Goal: Complete application form: Complete application form

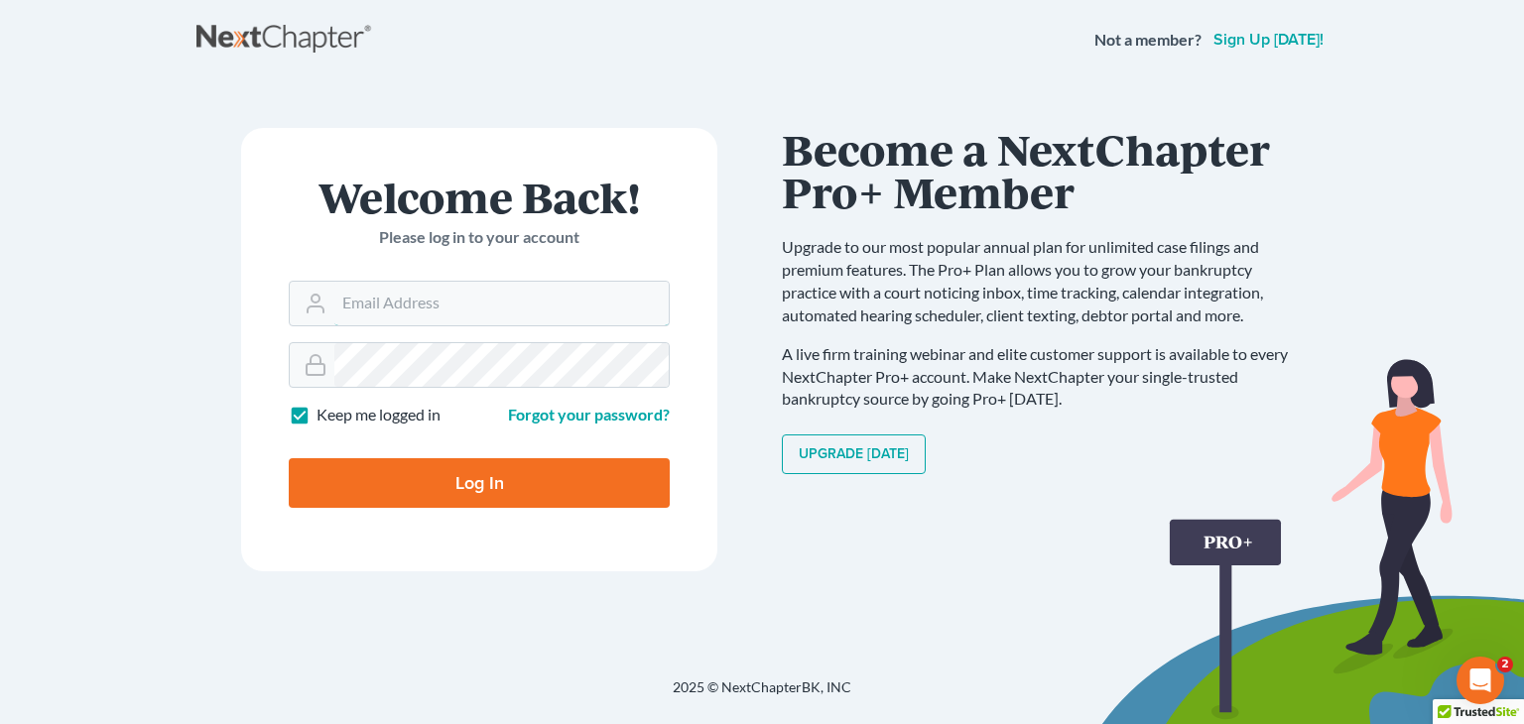
type input "[EMAIL_ADDRESS][DOMAIN_NAME]"
click at [506, 482] on input "Log In" at bounding box center [479, 483] width 381 height 50
type input "Thinking..."
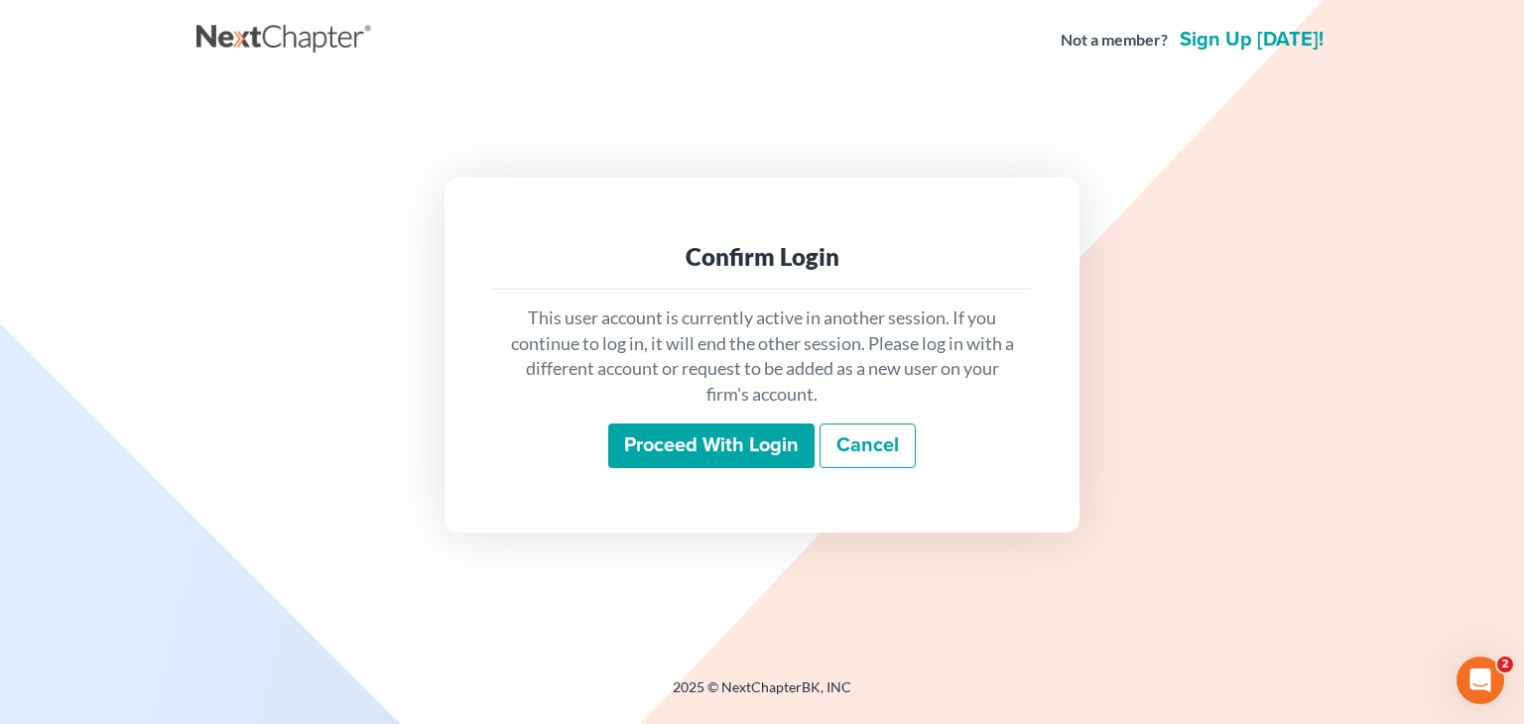
click at [721, 430] on input "Proceed with login" at bounding box center [711, 447] width 206 height 46
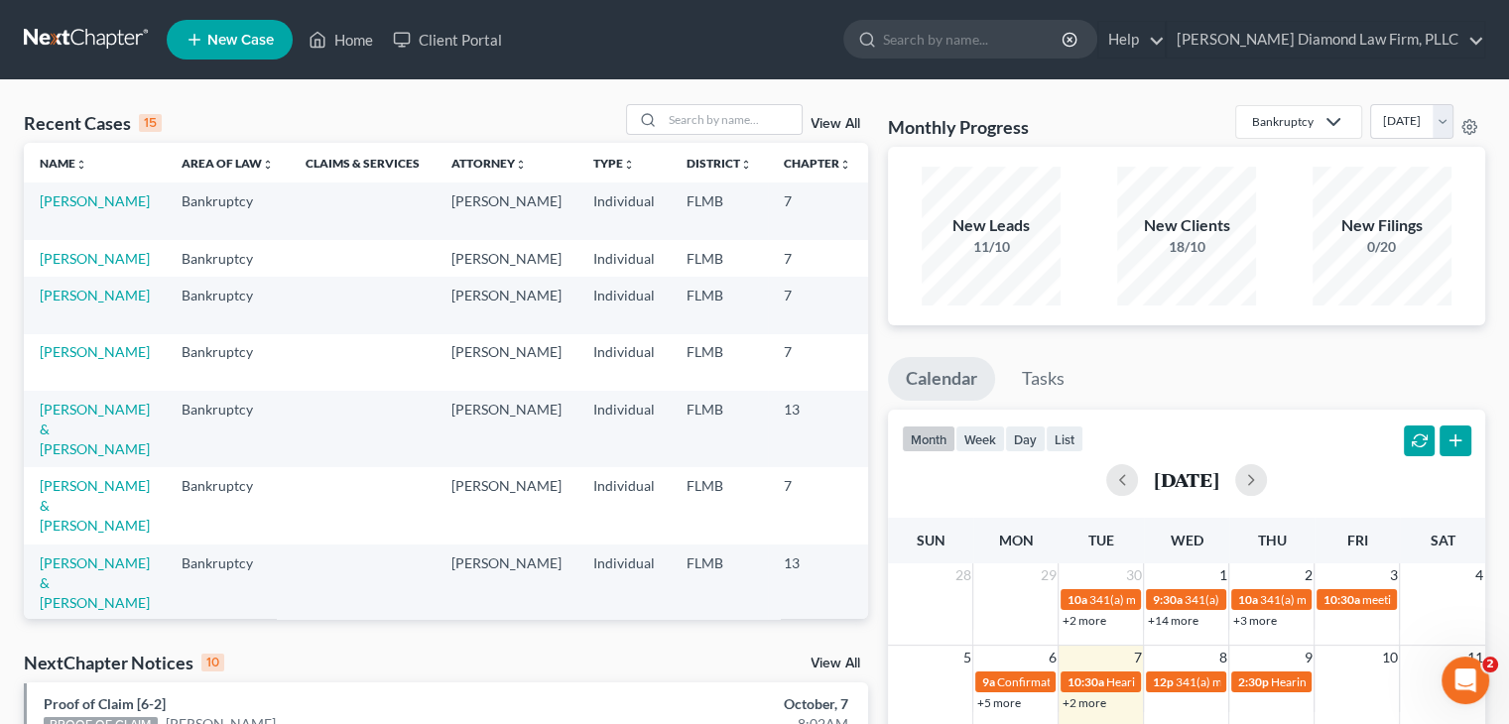
click at [262, 53] on link "New Case" at bounding box center [230, 40] width 126 height 40
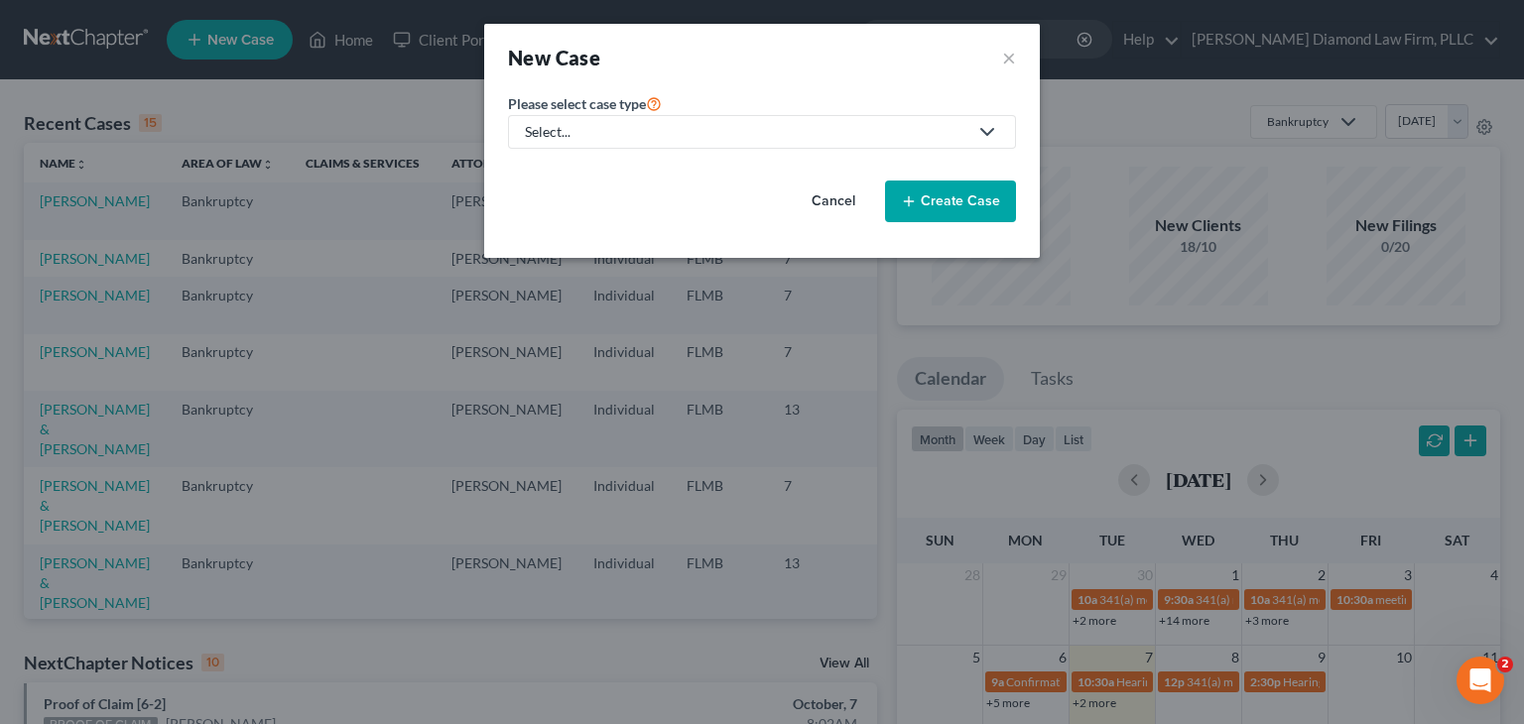
click at [657, 136] on div "Select..." at bounding box center [746, 132] width 443 height 20
click at [586, 173] on div "Bankruptcy" at bounding box center [568, 171] width 82 height 20
select select "15"
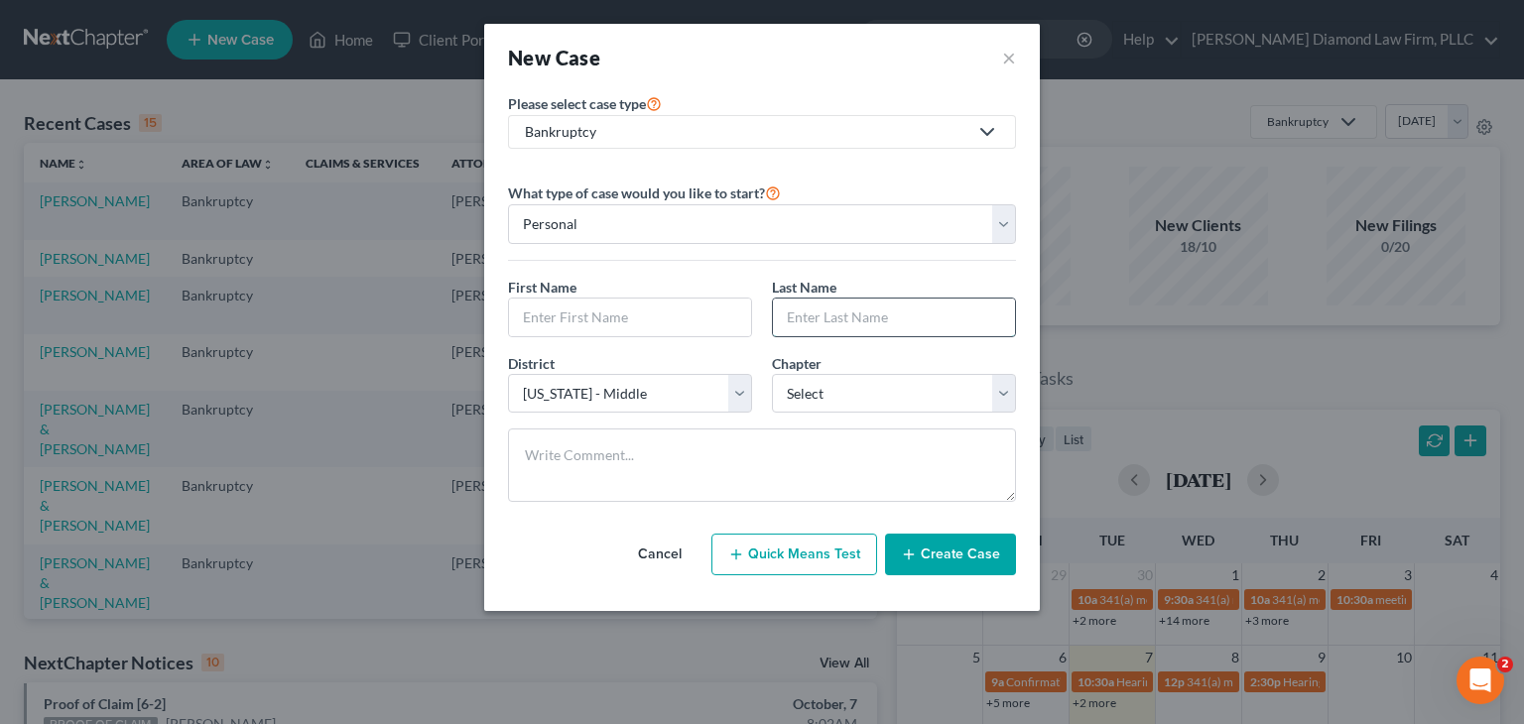
click at [856, 309] on input "text" at bounding box center [894, 318] width 242 height 38
click at [556, 320] on input "text" at bounding box center [630, 318] width 242 height 38
type input "[PERSON_NAME]"
click at [799, 299] on input "text" at bounding box center [894, 318] width 242 height 38
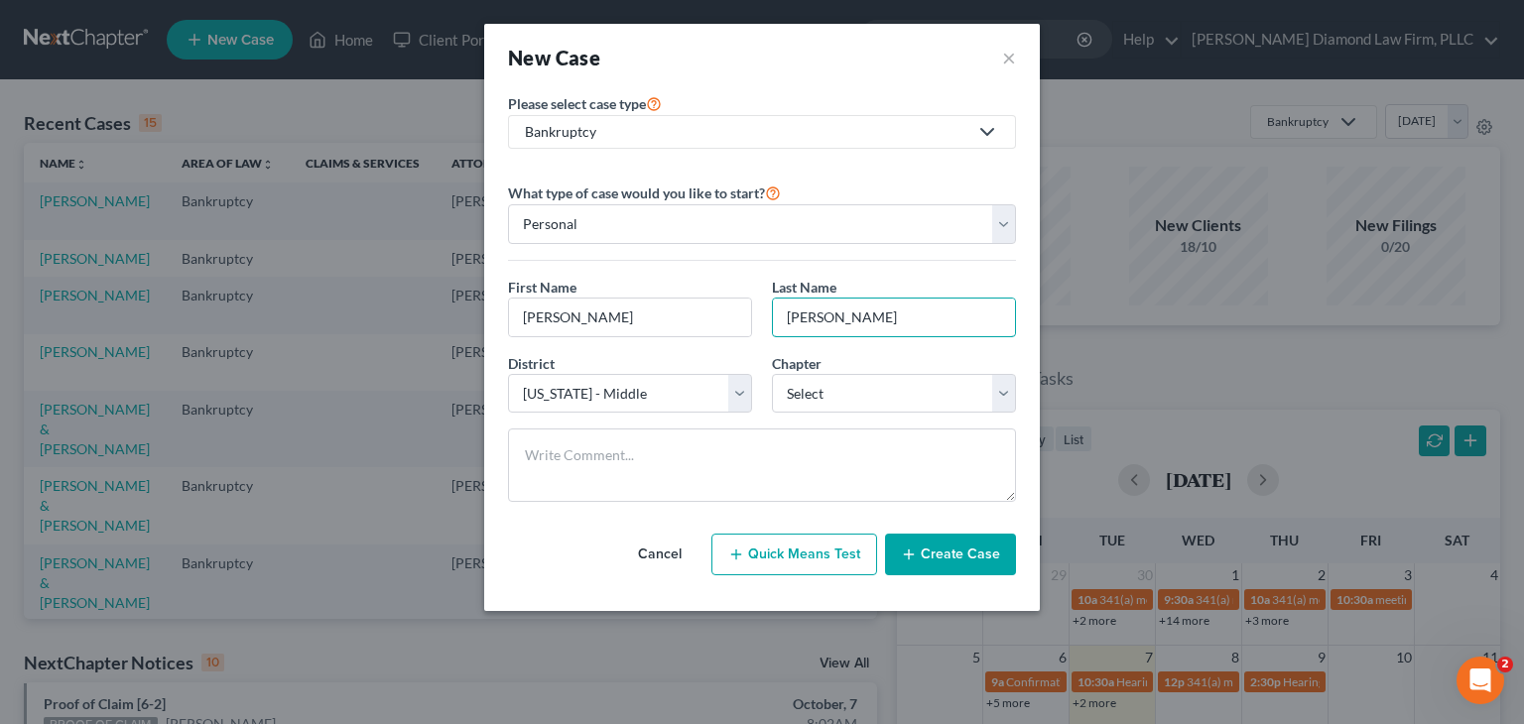
type input "[PERSON_NAME]"
click at [830, 387] on select "Select 7 11 12 13" at bounding box center [894, 394] width 244 height 40
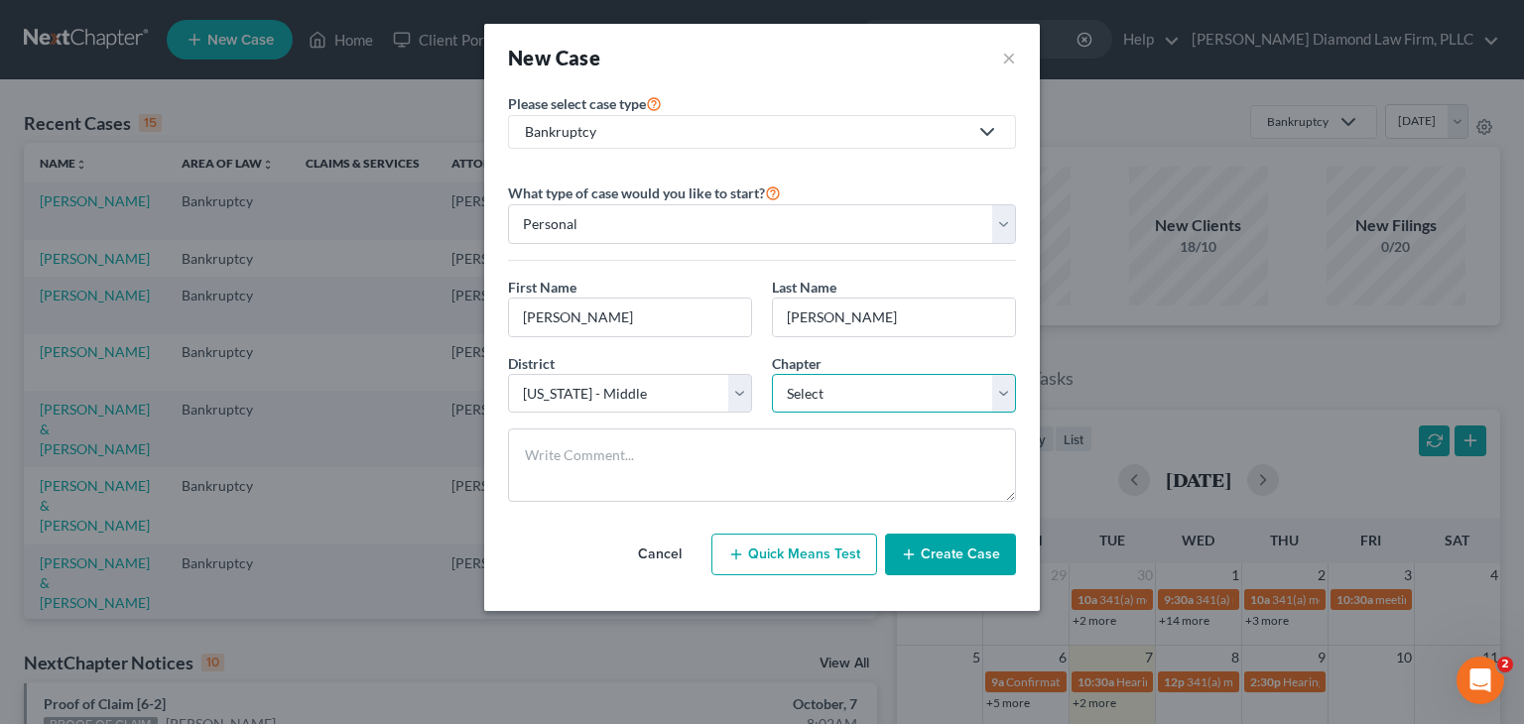
click at [830, 387] on select "Select 7 11 12 13" at bounding box center [894, 394] width 244 height 40
select select "0"
click at [772, 374] on select "Select 7 11 12 13" at bounding box center [894, 394] width 244 height 40
click at [934, 553] on button "Create Case" at bounding box center [950, 555] width 131 height 42
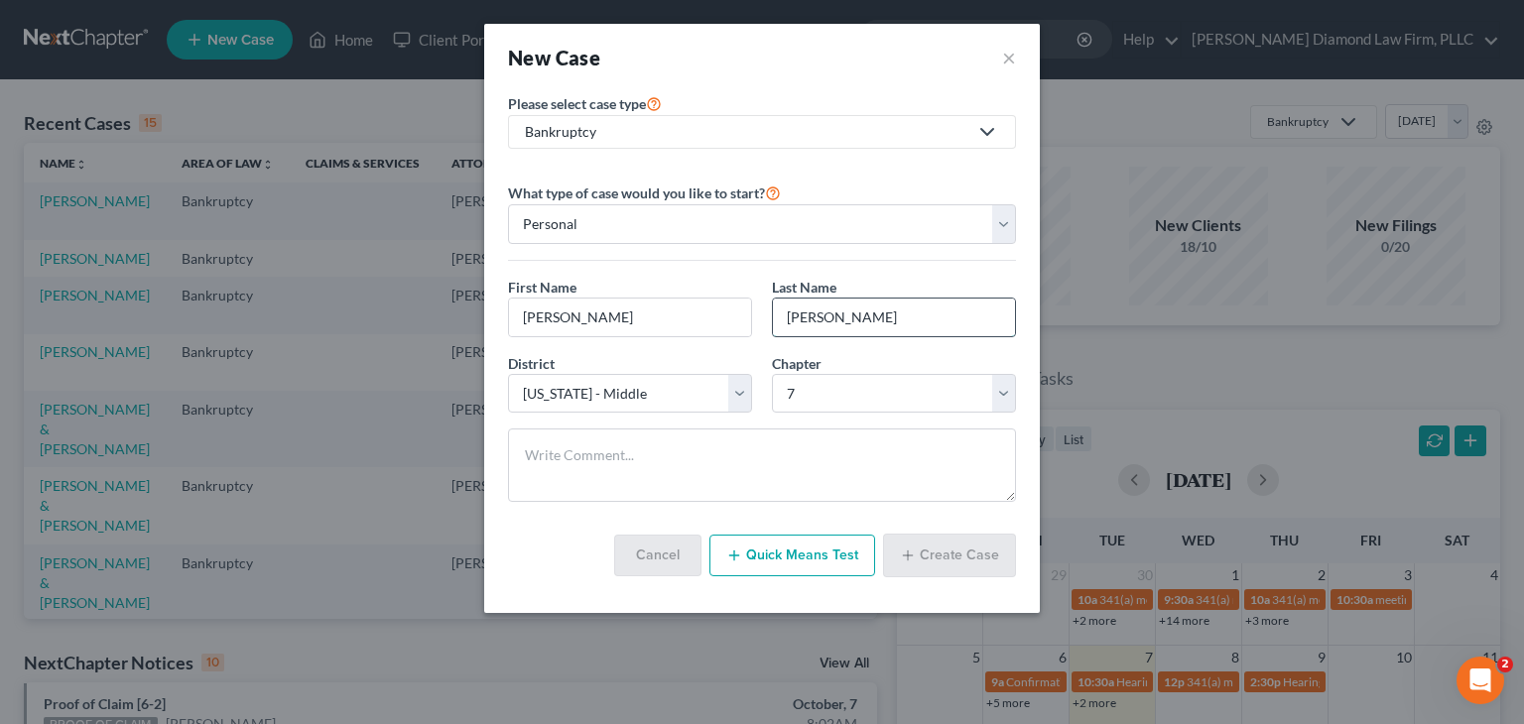
click at [899, 305] on input "[PERSON_NAME]" at bounding box center [894, 318] width 242 height 38
drag, startPoint x: 830, startPoint y: 386, endPoint x: 712, endPoint y: 424, distance: 123.0
click at [830, 386] on select "Select 7 11 12 13" at bounding box center [894, 394] width 244 height 40
click at [611, 444] on textarea at bounding box center [762, 465] width 508 height 73
click at [1007, 53] on button "×" at bounding box center [1009, 58] width 14 height 28
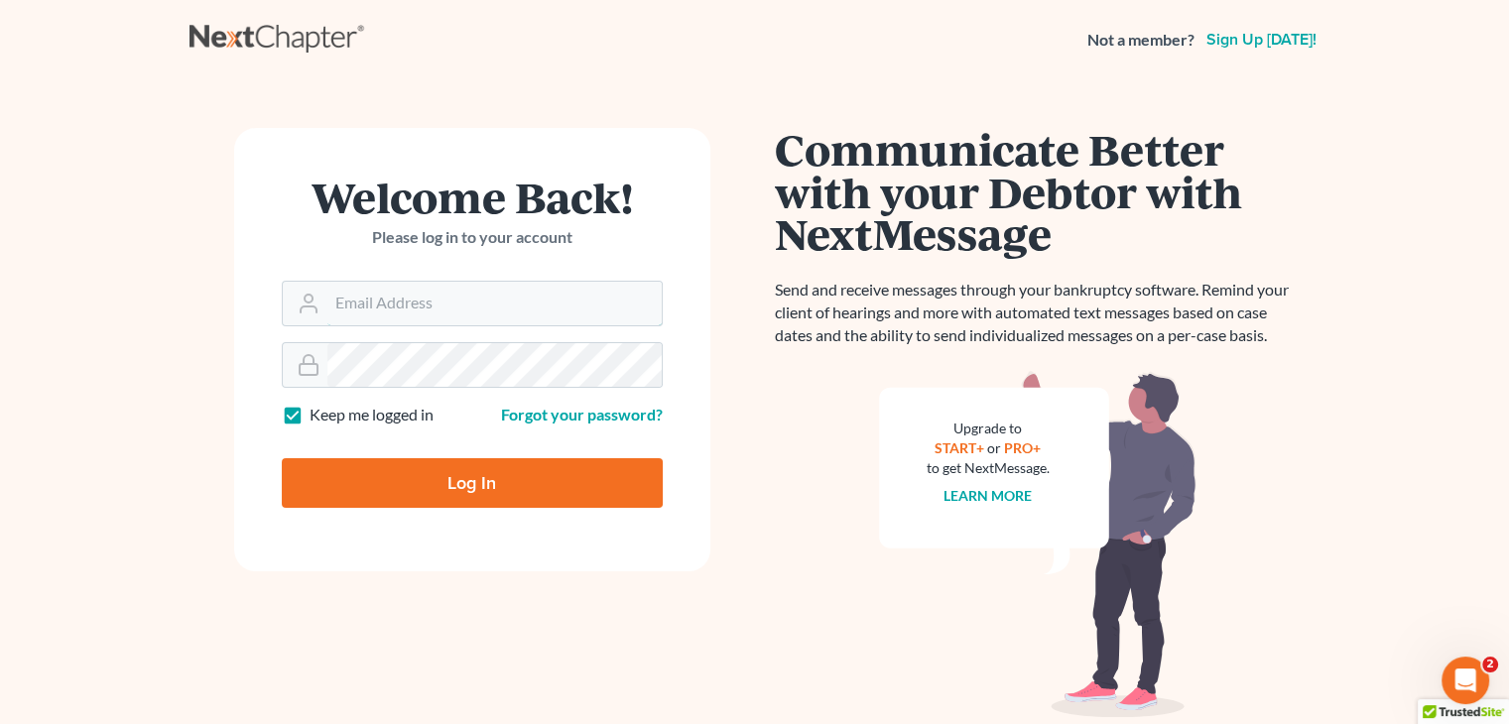
type input "crystal@attorneydebtfighters.com"
click at [553, 485] on input "Log In" at bounding box center [472, 483] width 381 height 50
type input "Thinking..."
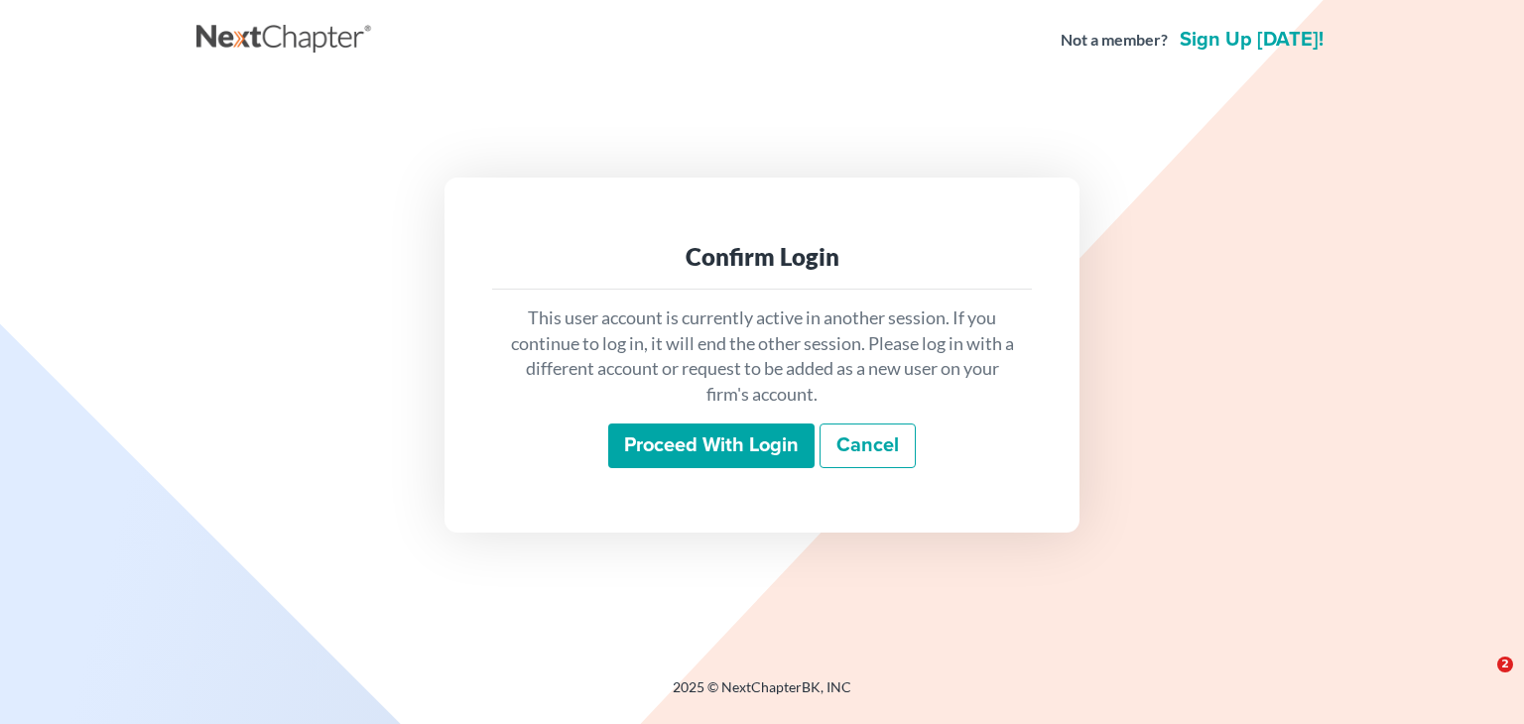
click at [699, 448] on input "Proceed with login" at bounding box center [711, 447] width 206 height 46
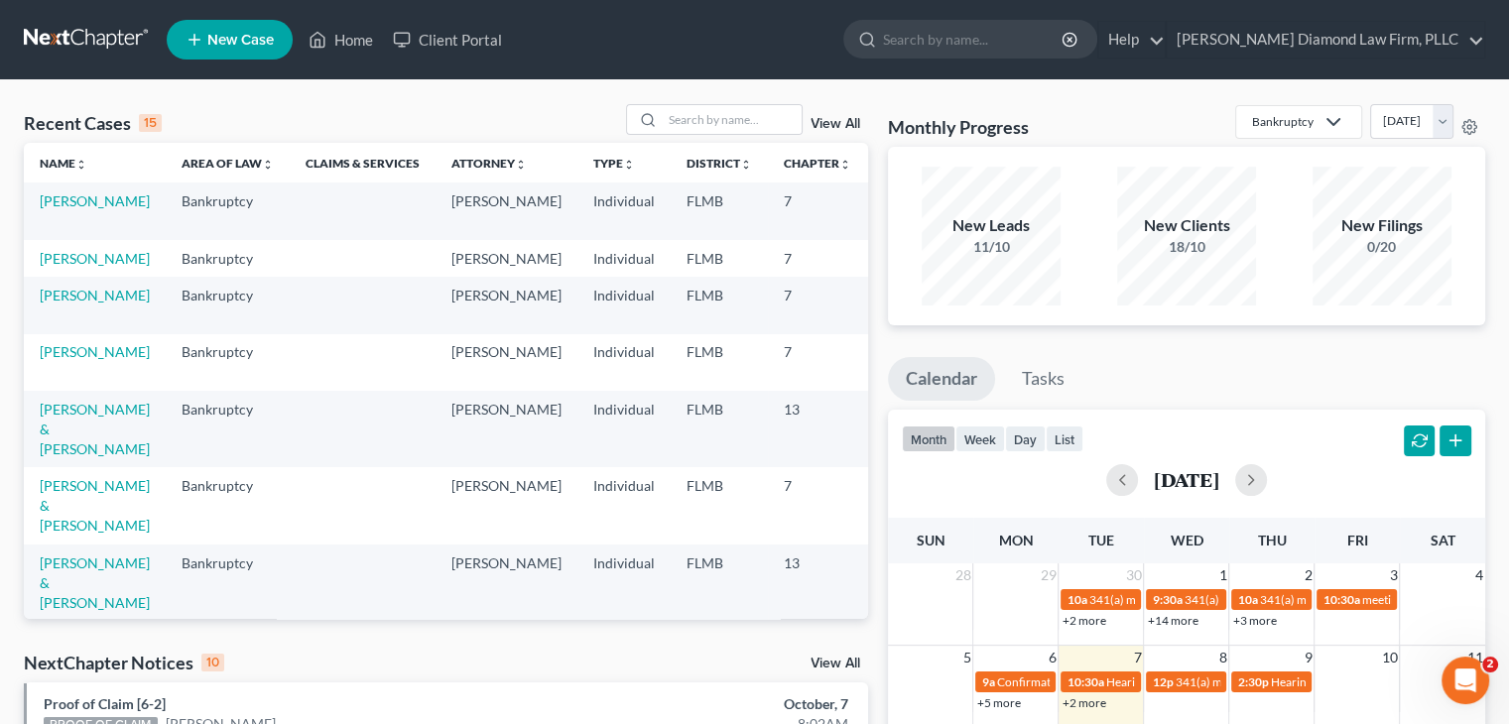
click at [257, 44] on span "New Case" at bounding box center [240, 40] width 66 height 15
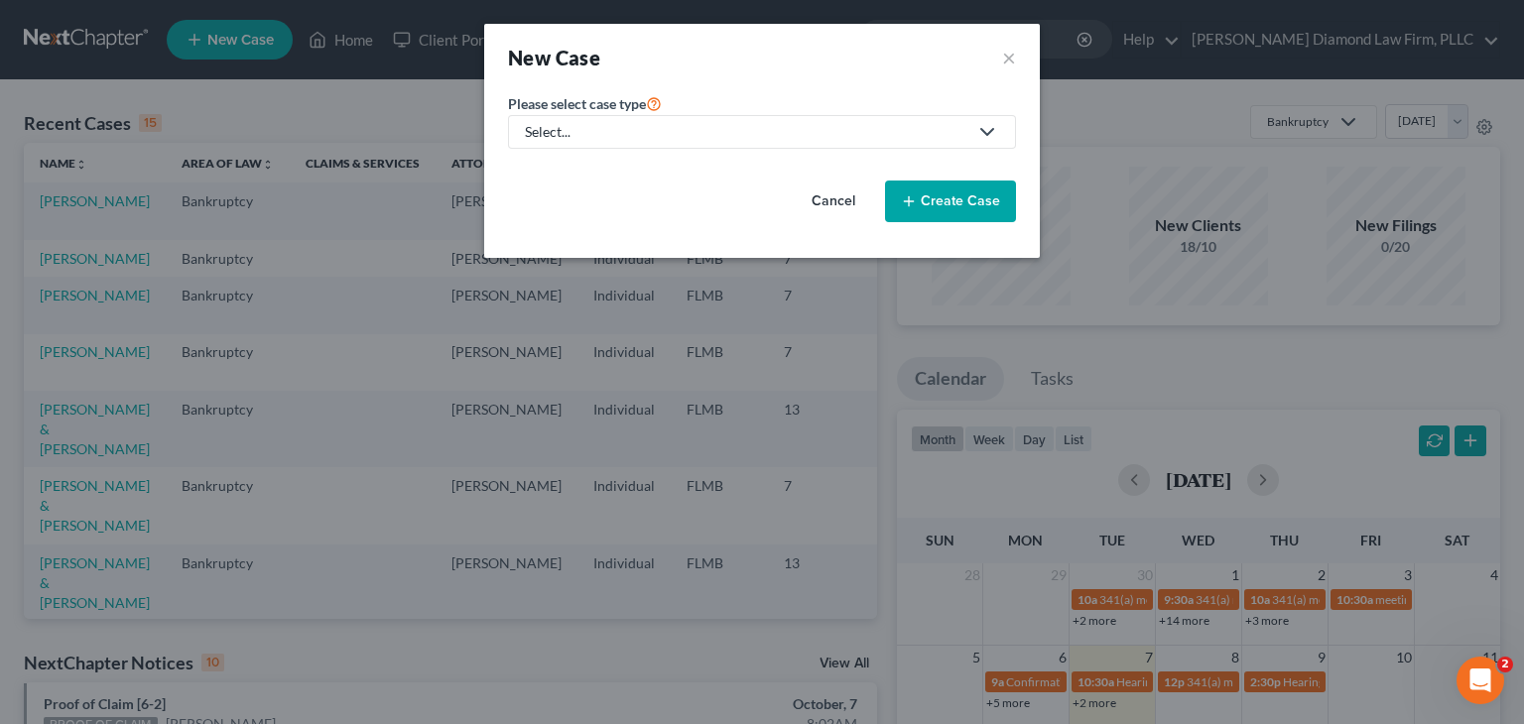
click at [683, 142] on link "Select..." at bounding box center [762, 132] width 508 height 34
click at [585, 165] on div "Bankruptcy" at bounding box center [568, 171] width 82 height 20
select select "15"
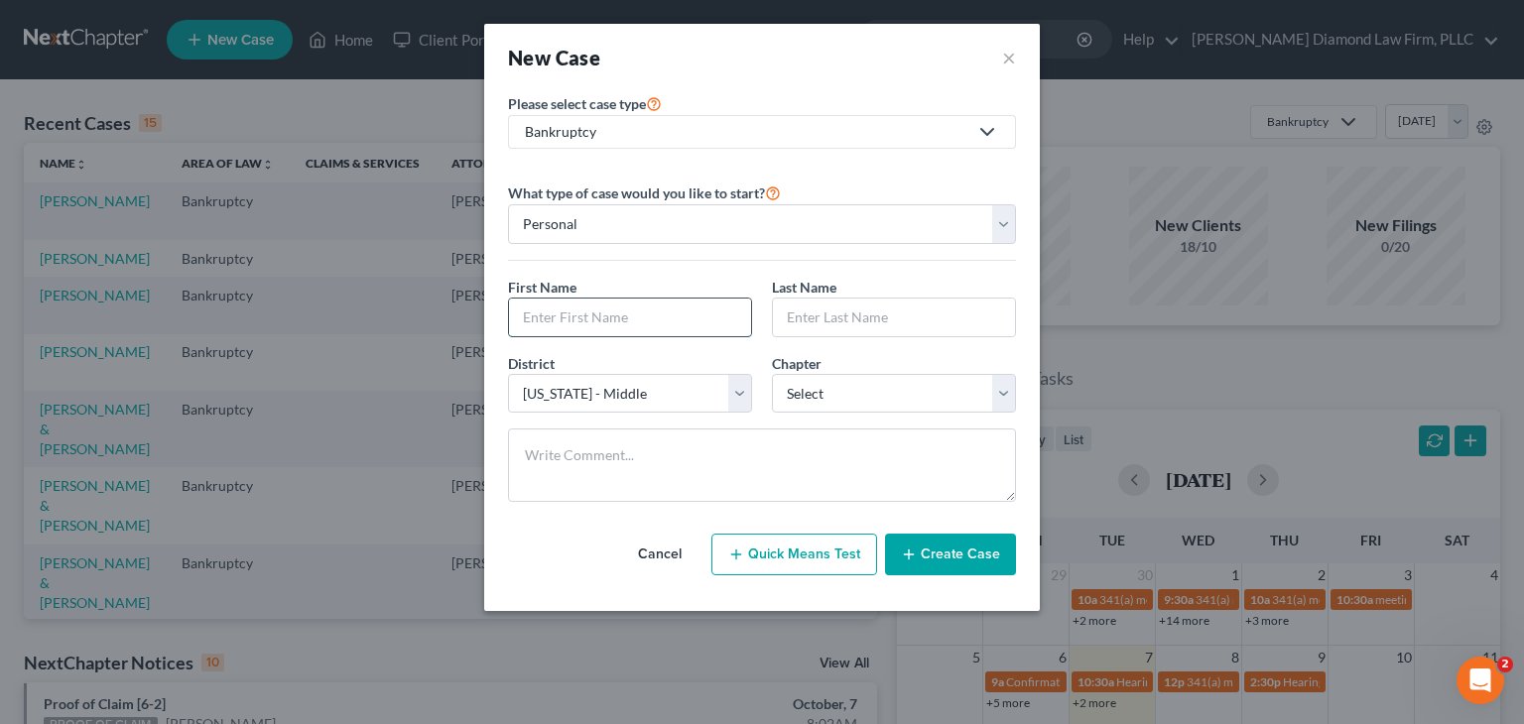
click at [624, 326] on input "text" at bounding box center [630, 318] width 242 height 38
type input "[PERSON_NAME]"
click at [809, 326] on input "text" at bounding box center [894, 318] width 242 height 38
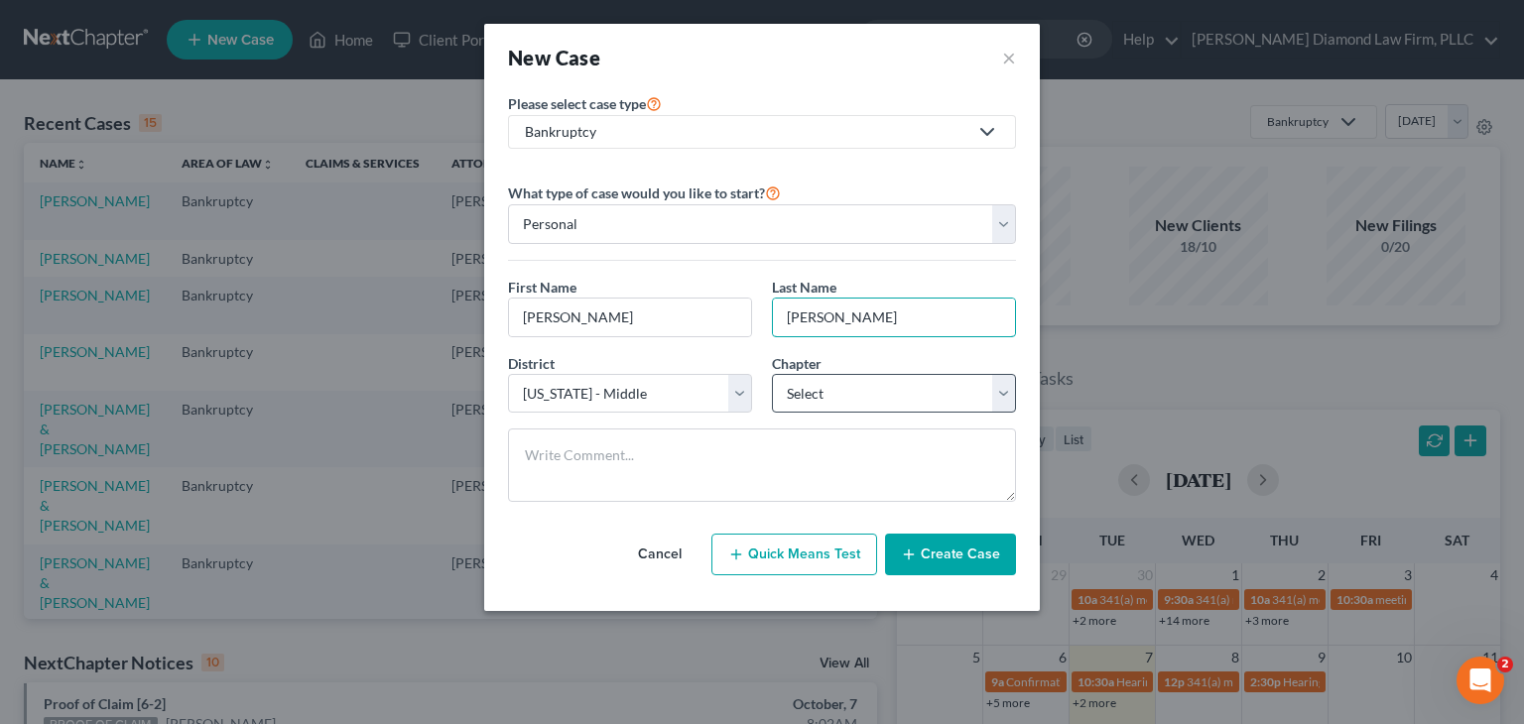
type input "[PERSON_NAME]"
click at [830, 390] on select "Select 7 11 12 13" at bounding box center [894, 394] width 244 height 40
select select "0"
click at [772, 374] on select "Select 7 11 12 13" at bounding box center [894, 394] width 244 height 40
click at [949, 559] on button "Create Case" at bounding box center [950, 555] width 131 height 42
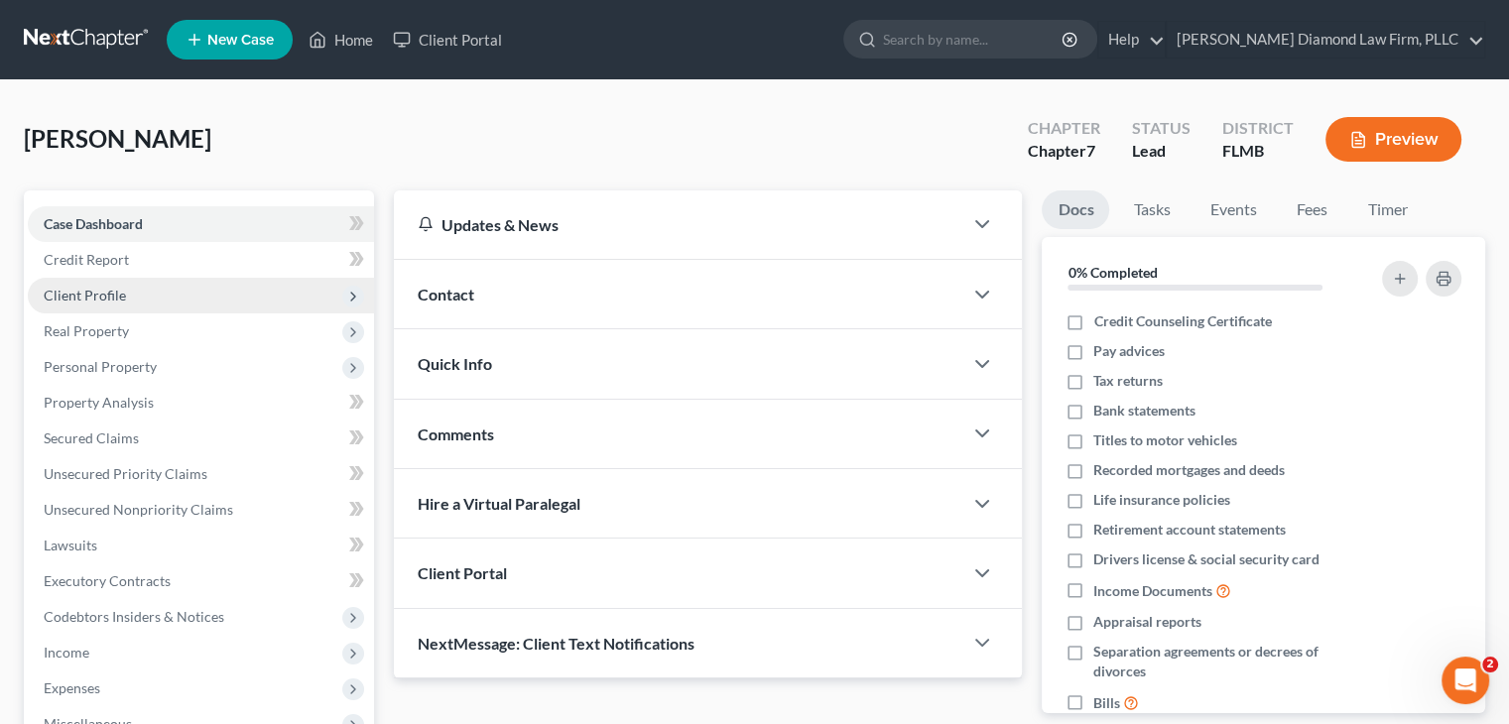
click at [122, 294] on span "Client Profile" at bounding box center [85, 295] width 82 height 17
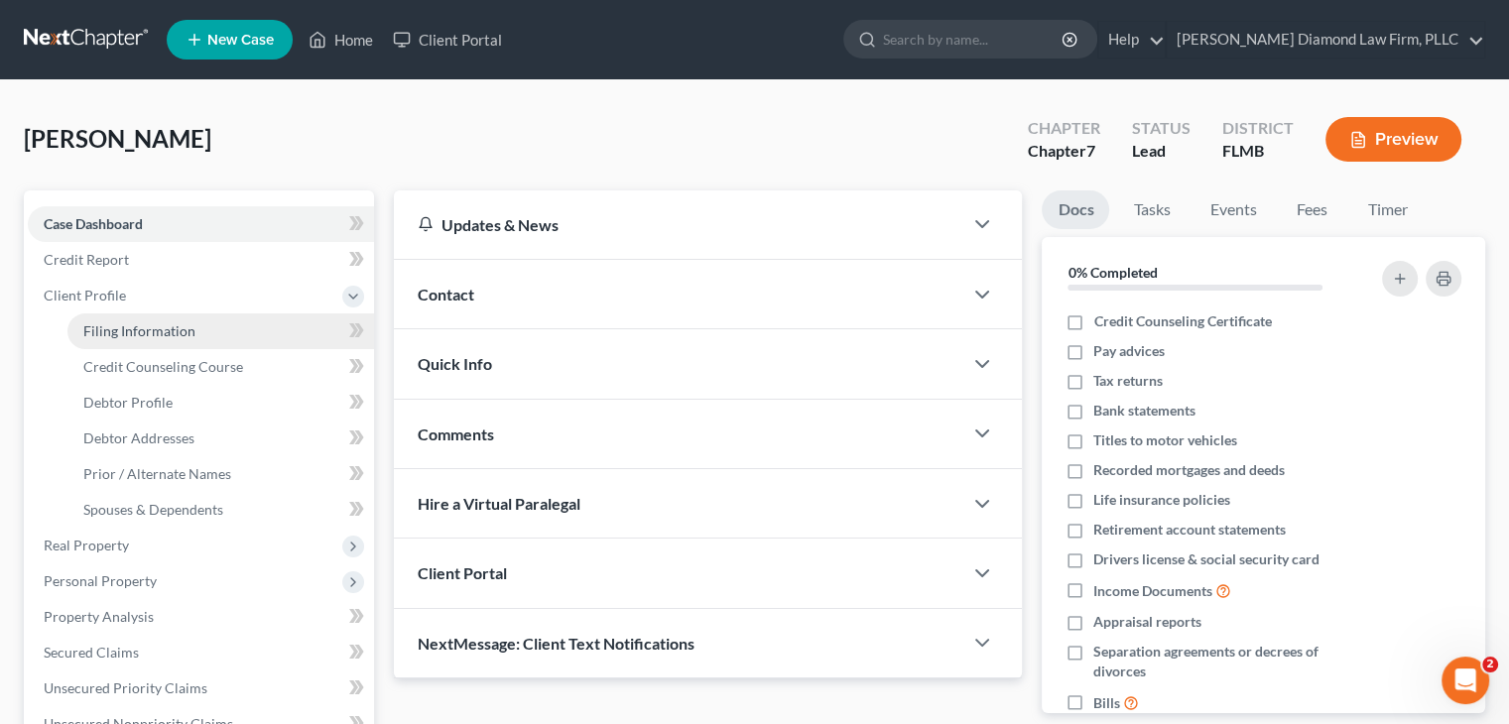
click at [179, 333] on span "Filing Information" at bounding box center [139, 331] width 112 height 17
select select "1"
select select "0"
select select "15"
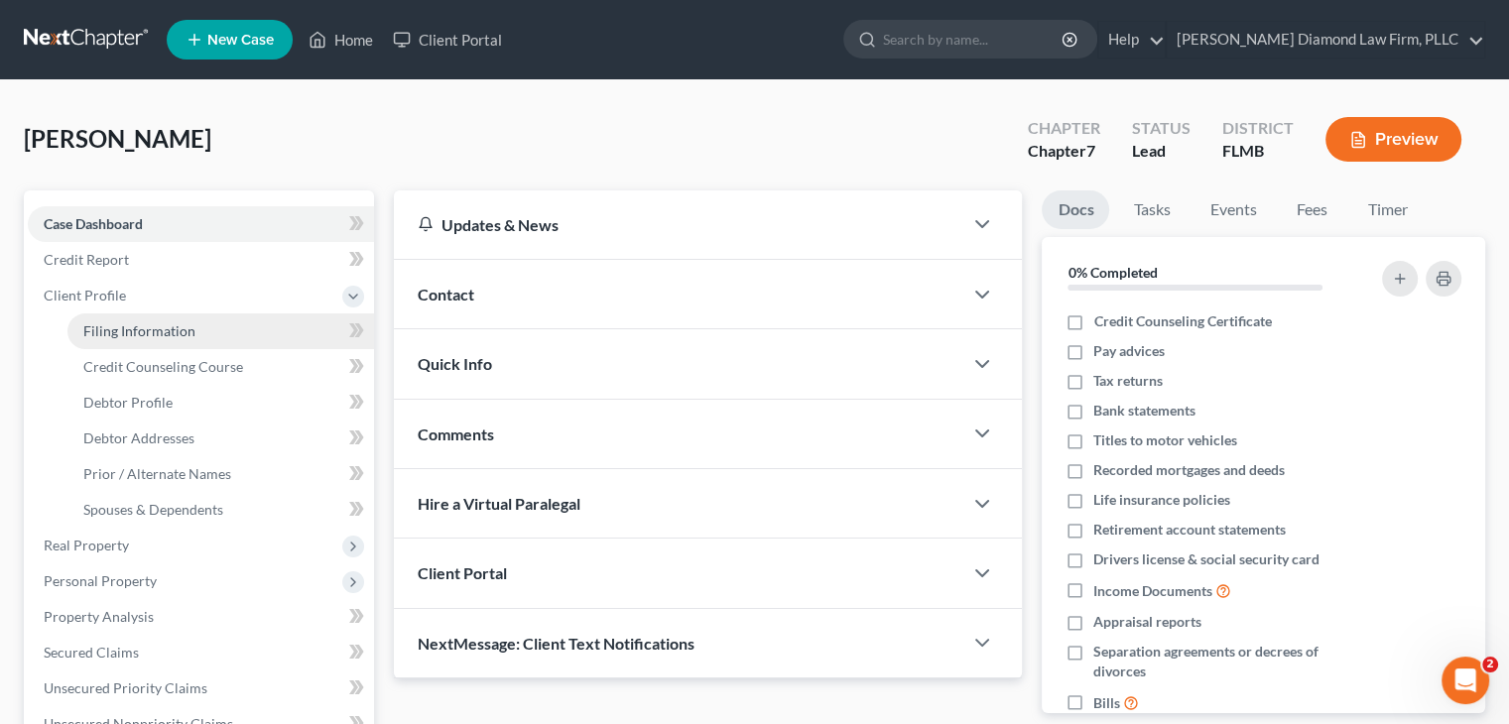
select select "9"
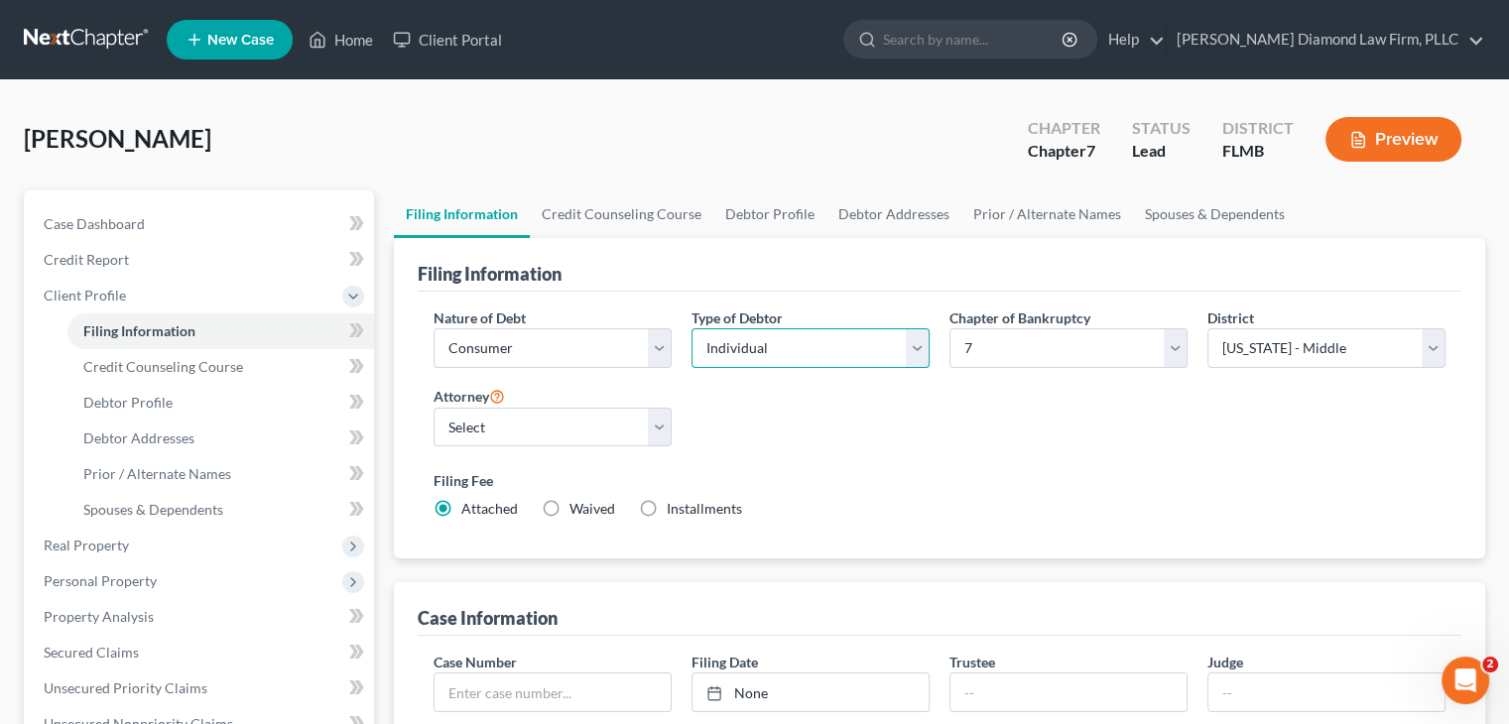
click at [789, 346] on select "Select Individual Joint" at bounding box center [811, 348] width 238 height 40
select select "1"
click at [692, 328] on select "Select Individual Joint" at bounding box center [811, 348] width 238 height 40
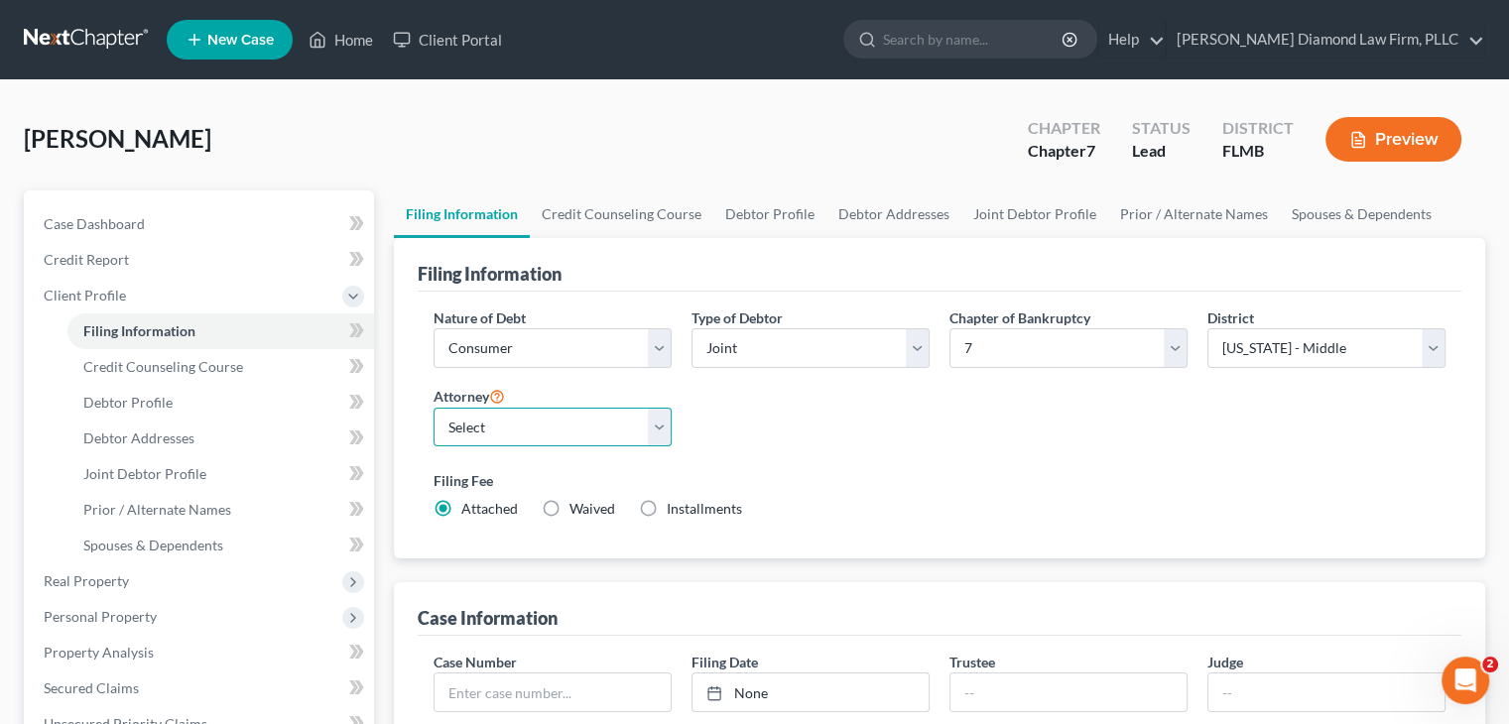
click at [583, 441] on select "Select [PERSON_NAME] - FLMB [PERSON_NAME] - FLSB [PERSON_NAME] - FLNB" at bounding box center [553, 428] width 238 height 40
select select "0"
click at [434, 408] on select "Select [PERSON_NAME] - FLMB [PERSON_NAME] - FLSB [PERSON_NAME] - FLNB" at bounding box center [553, 428] width 238 height 40
click at [742, 212] on link "Debtor Profile" at bounding box center [769, 215] width 113 height 48
select select "1"
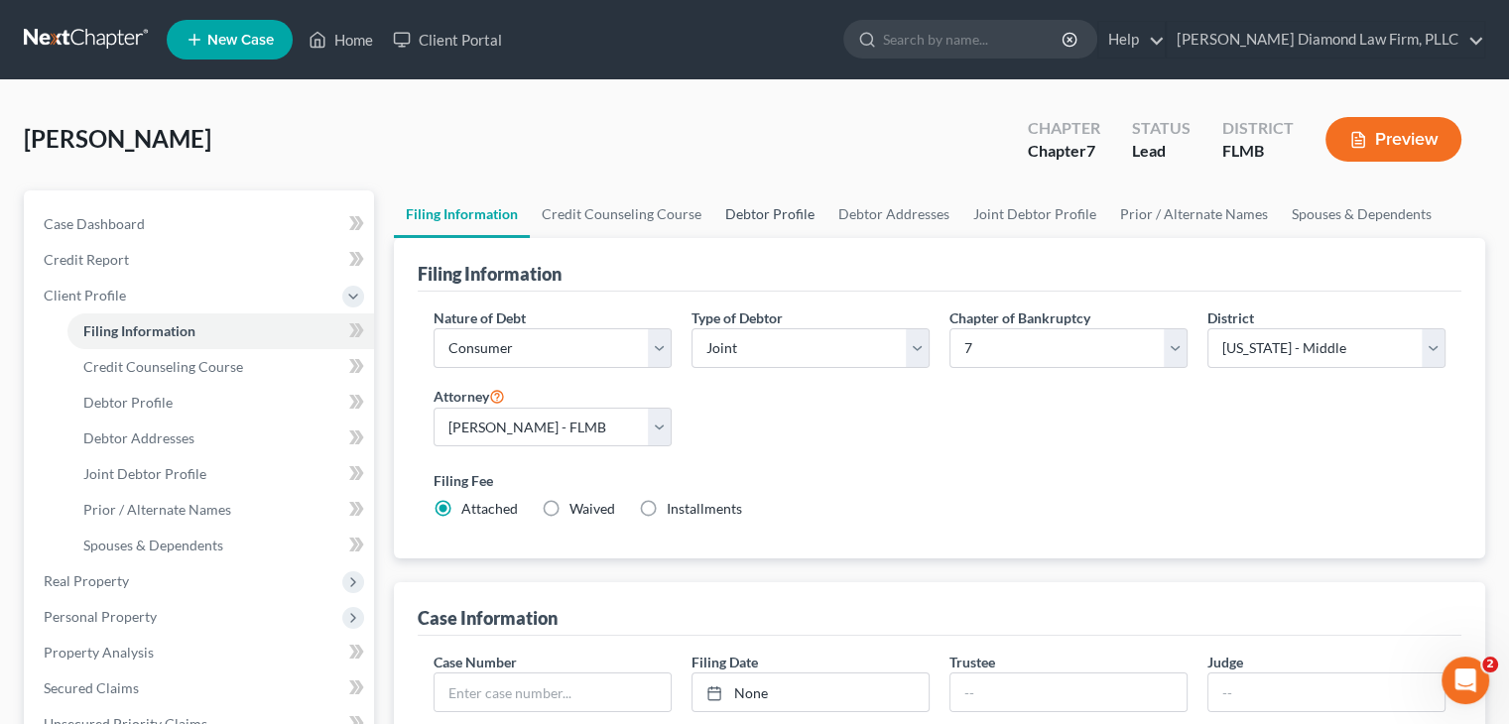
select select "0"
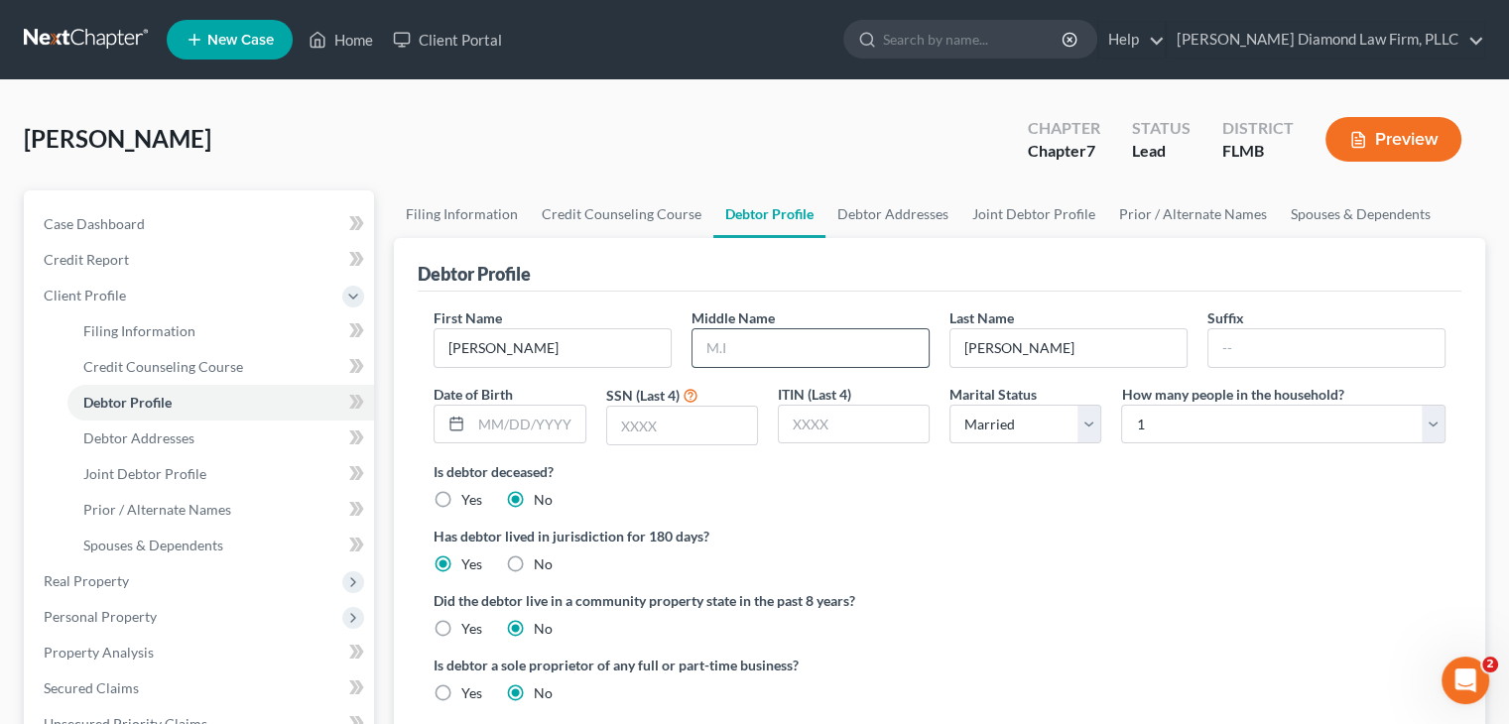
click at [790, 332] on input "text" at bounding box center [811, 348] width 236 height 38
click at [520, 421] on input "text" at bounding box center [527, 425] width 113 height 38
type input "[DATE]"
click at [643, 412] on input "text" at bounding box center [682, 426] width 150 height 38
type input "1743"
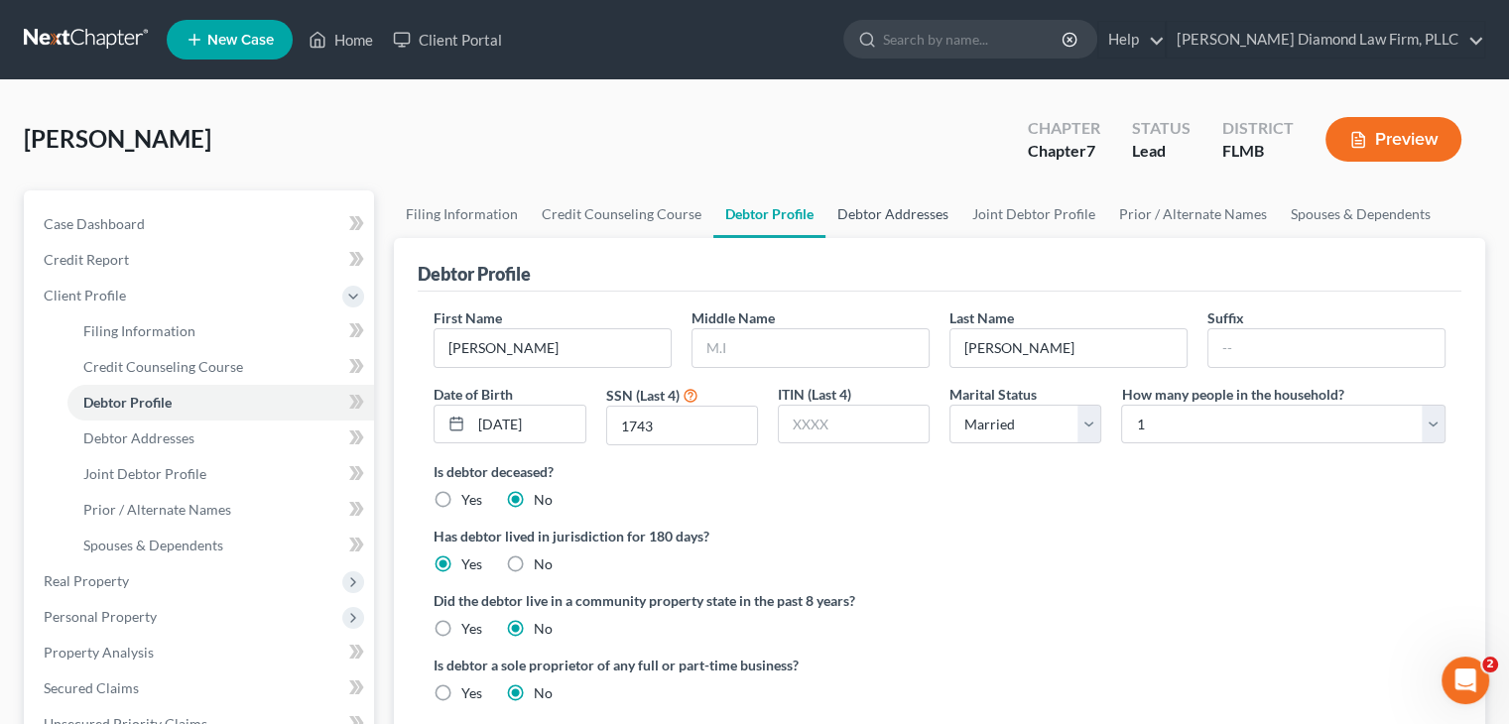
click at [878, 215] on link "Debtor Addresses" at bounding box center [893, 215] width 135 height 48
select select "0"
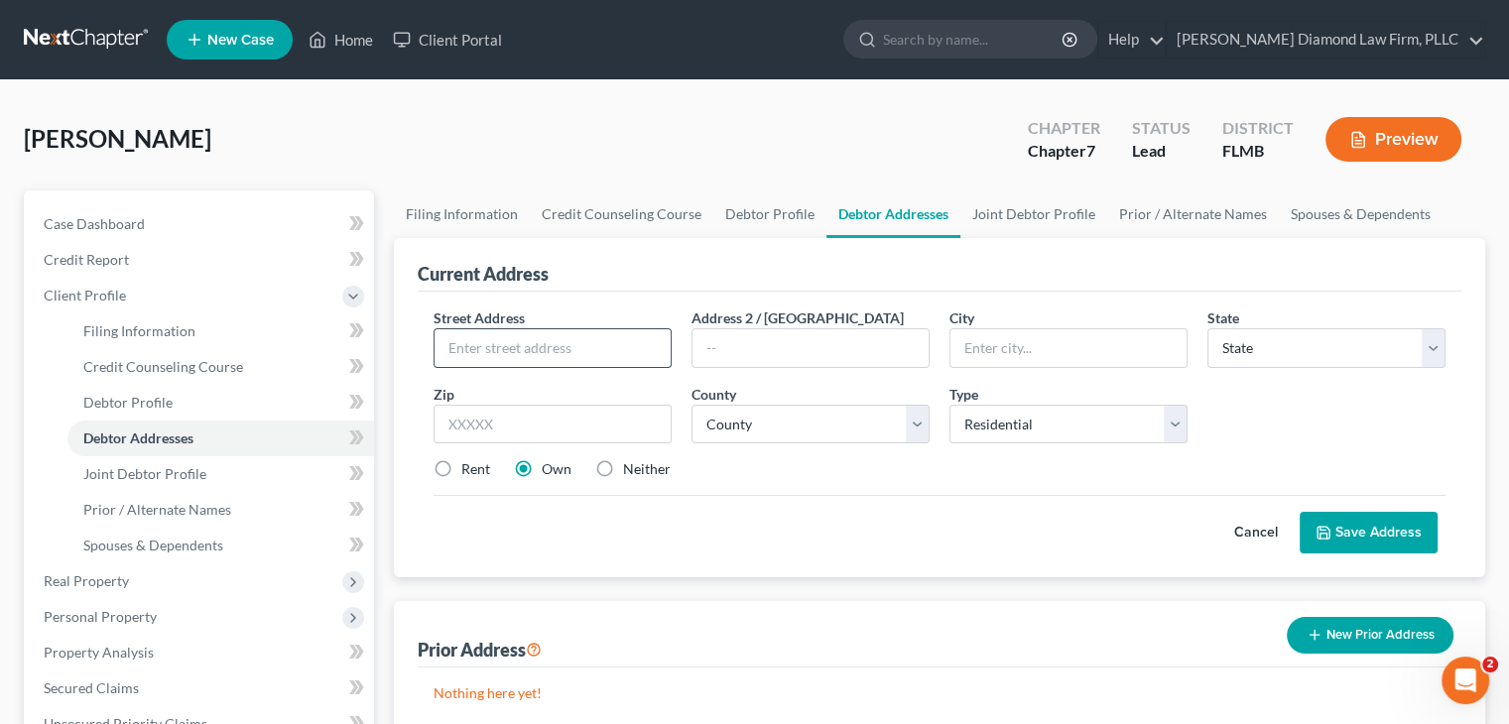
click at [492, 346] on input "text" at bounding box center [553, 348] width 236 height 38
paste input "[STREET_ADDRESS]"
type input "[STREET_ADDRESS]"
click at [1091, 348] on input "text" at bounding box center [1069, 348] width 236 height 38
click at [1015, 346] on input "text" at bounding box center [1069, 348] width 236 height 38
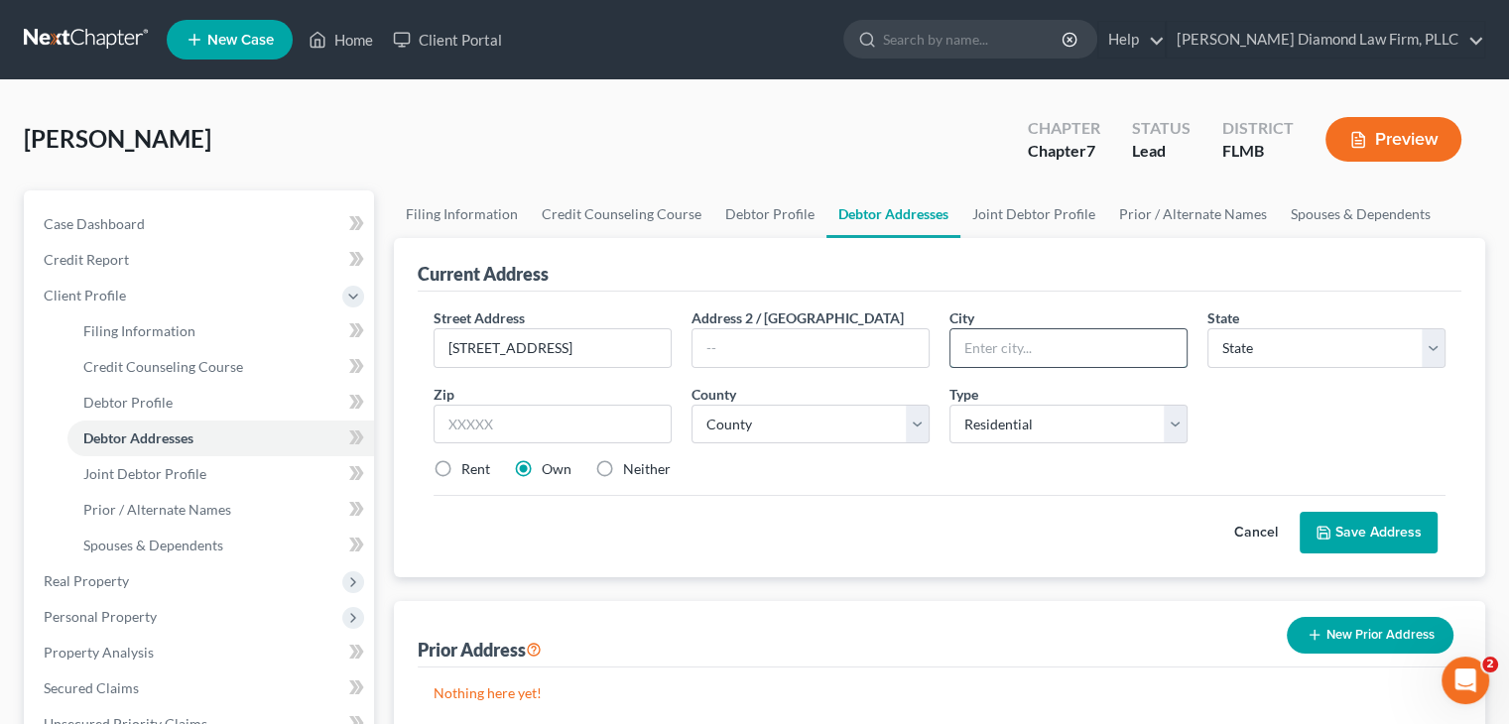
paste input "[GEOGRAPHIC_DATA]"
type input "[GEOGRAPHIC_DATA]"
click at [1314, 338] on select "State [US_STATE] AK AR AZ CA CO CT DE DC [GEOGRAPHIC_DATA] [GEOGRAPHIC_DATA] GU…" at bounding box center [1327, 348] width 238 height 40
select select "9"
click at [1208, 328] on select "State [US_STATE] AK AR AZ CA CO CT DE DC [GEOGRAPHIC_DATA] [GEOGRAPHIC_DATA] GU…" at bounding box center [1327, 348] width 238 height 40
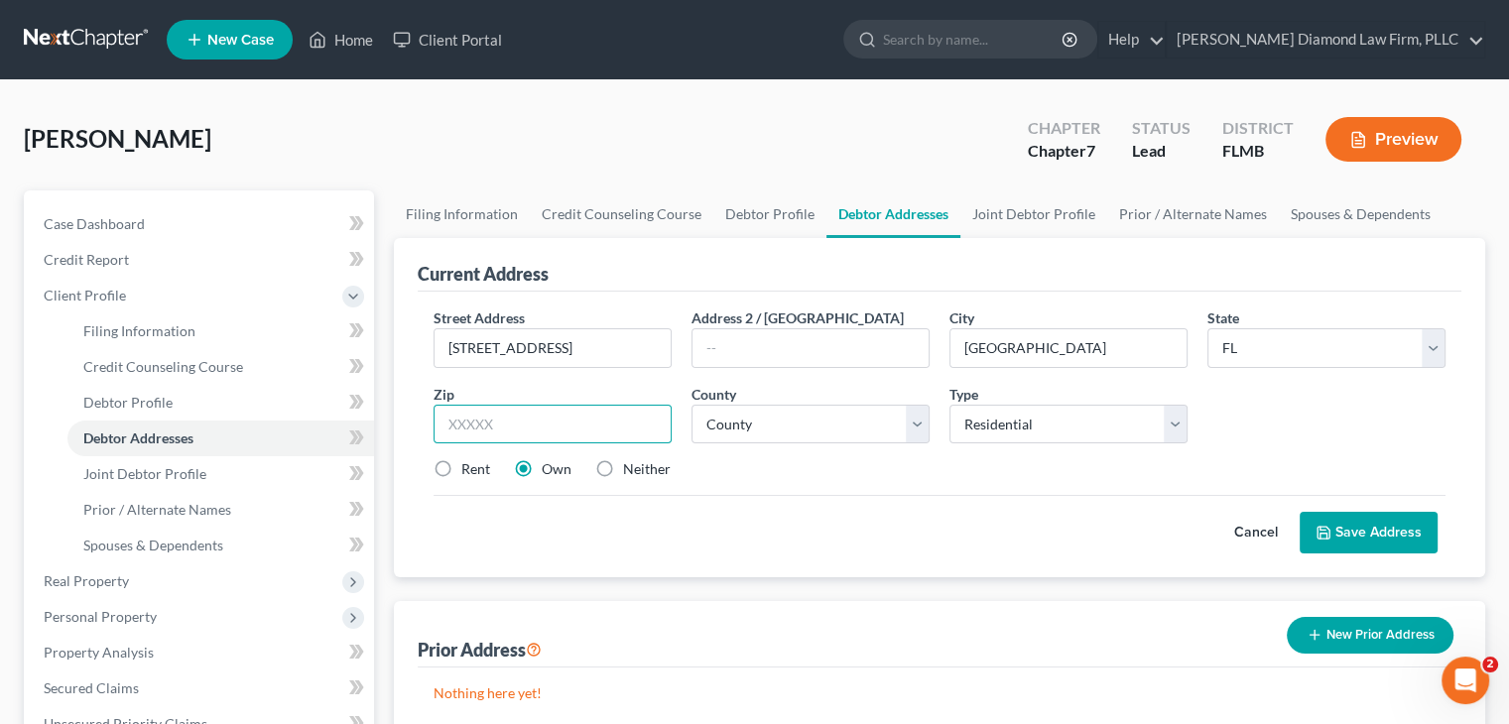
click at [544, 430] on input "text" at bounding box center [553, 425] width 238 height 40
type input "33709"
type input "[GEOGRAPHIC_DATA]"
click at [743, 422] on select "County [GEOGRAPHIC_DATA] [GEOGRAPHIC_DATA] [GEOGRAPHIC_DATA] [GEOGRAPHIC_DATA] …" at bounding box center [811, 425] width 238 height 40
select select "51"
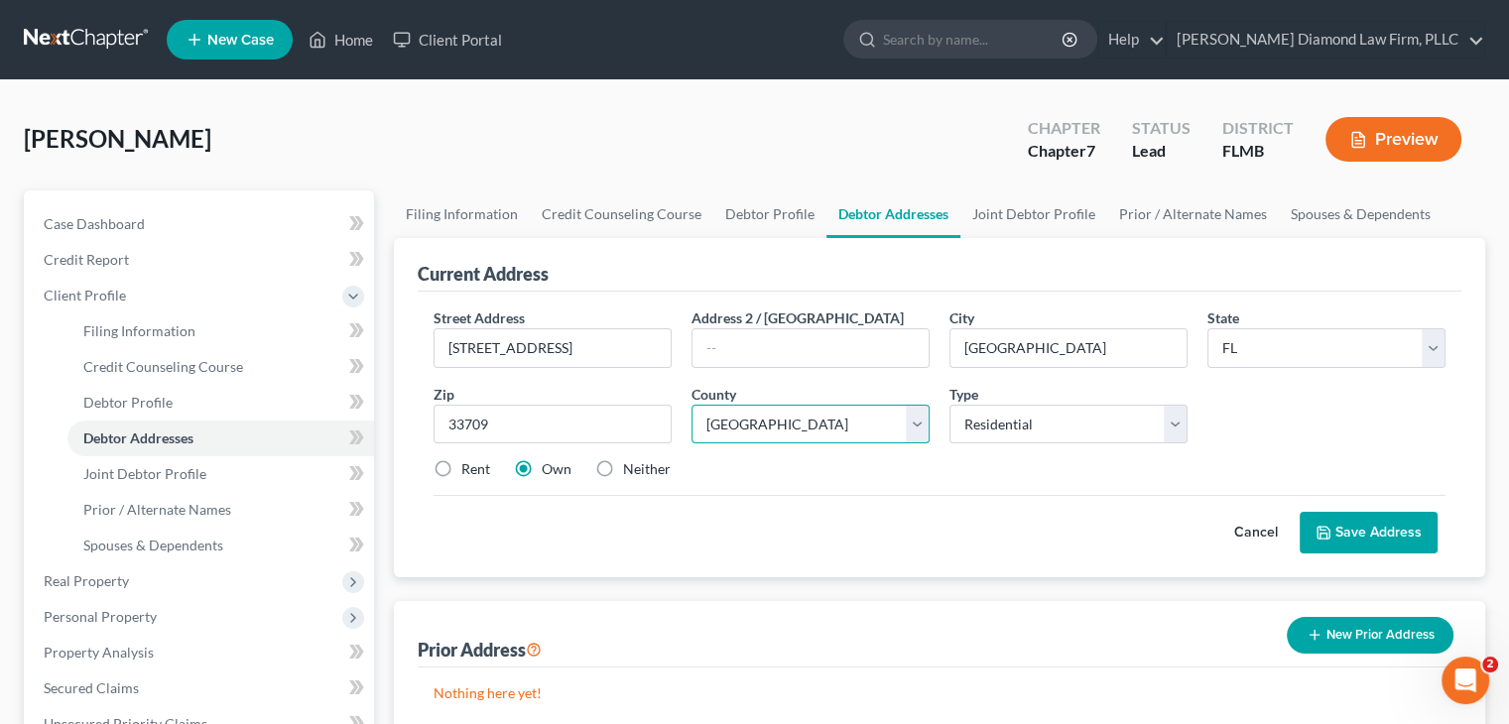
click at [692, 405] on select "County [GEOGRAPHIC_DATA] [GEOGRAPHIC_DATA] [GEOGRAPHIC_DATA] [GEOGRAPHIC_DATA] …" at bounding box center [811, 425] width 238 height 40
click at [1373, 531] on button "Save Address" at bounding box center [1369, 533] width 138 height 42
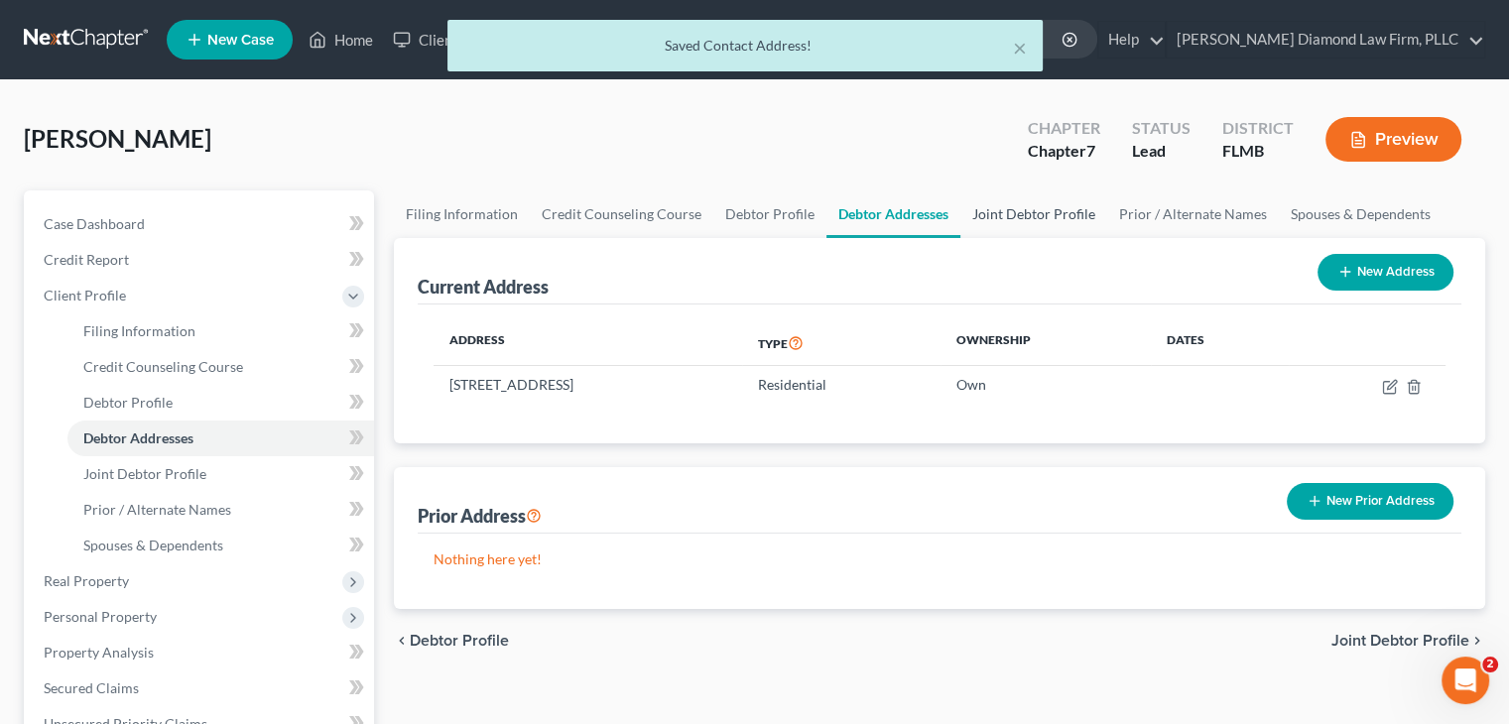
click at [1069, 207] on link "Joint Debtor Profile" at bounding box center [1034, 215] width 147 height 48
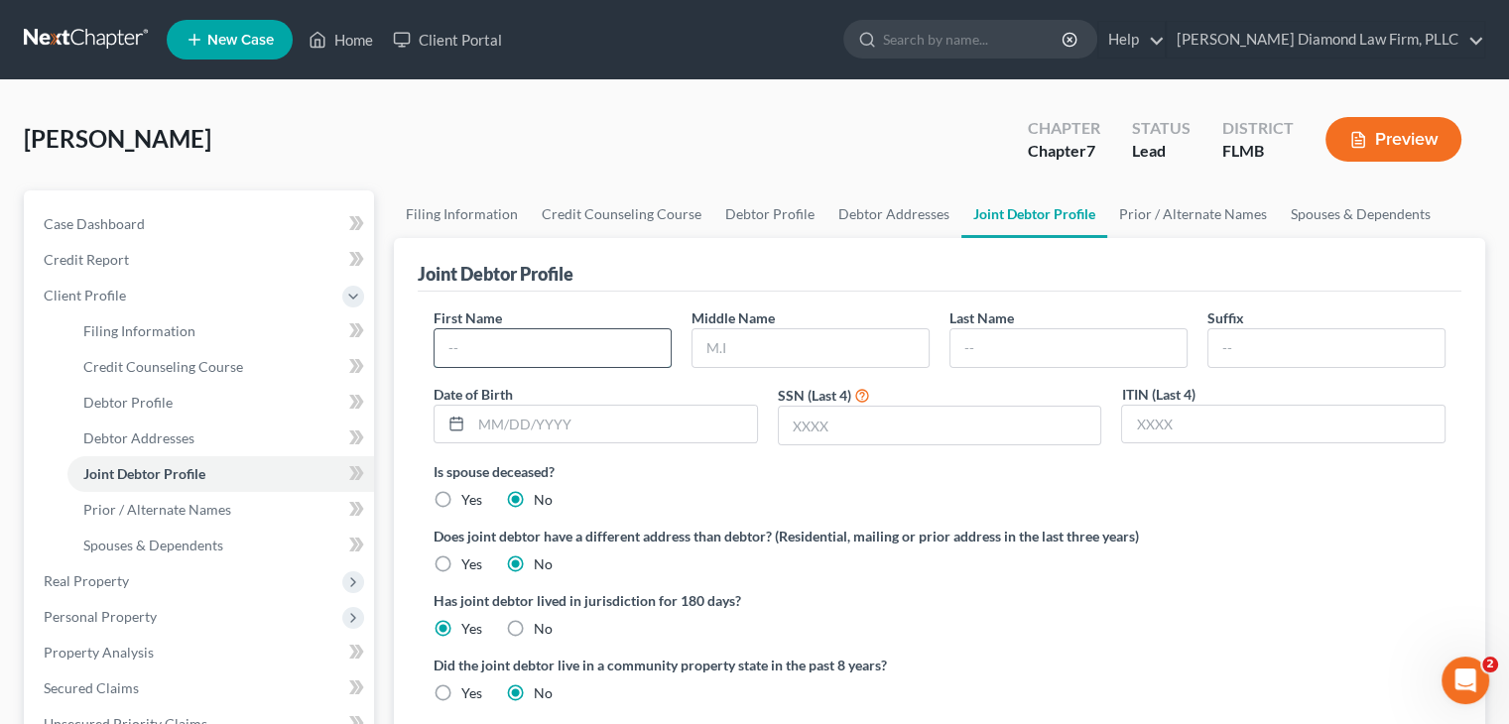
click at [496, 339] on input "text" at bounding box center [553, 348] width 236 height 38
type input "[PERSON_NAME]"
click at [1006, 338] on input "text" at bounding box center [1069, 348] width 236 height 38
type input "[PERSON_NAME]"
click at [611, 419] on input "text" at bounding box center [614, 425] width 286 height 38
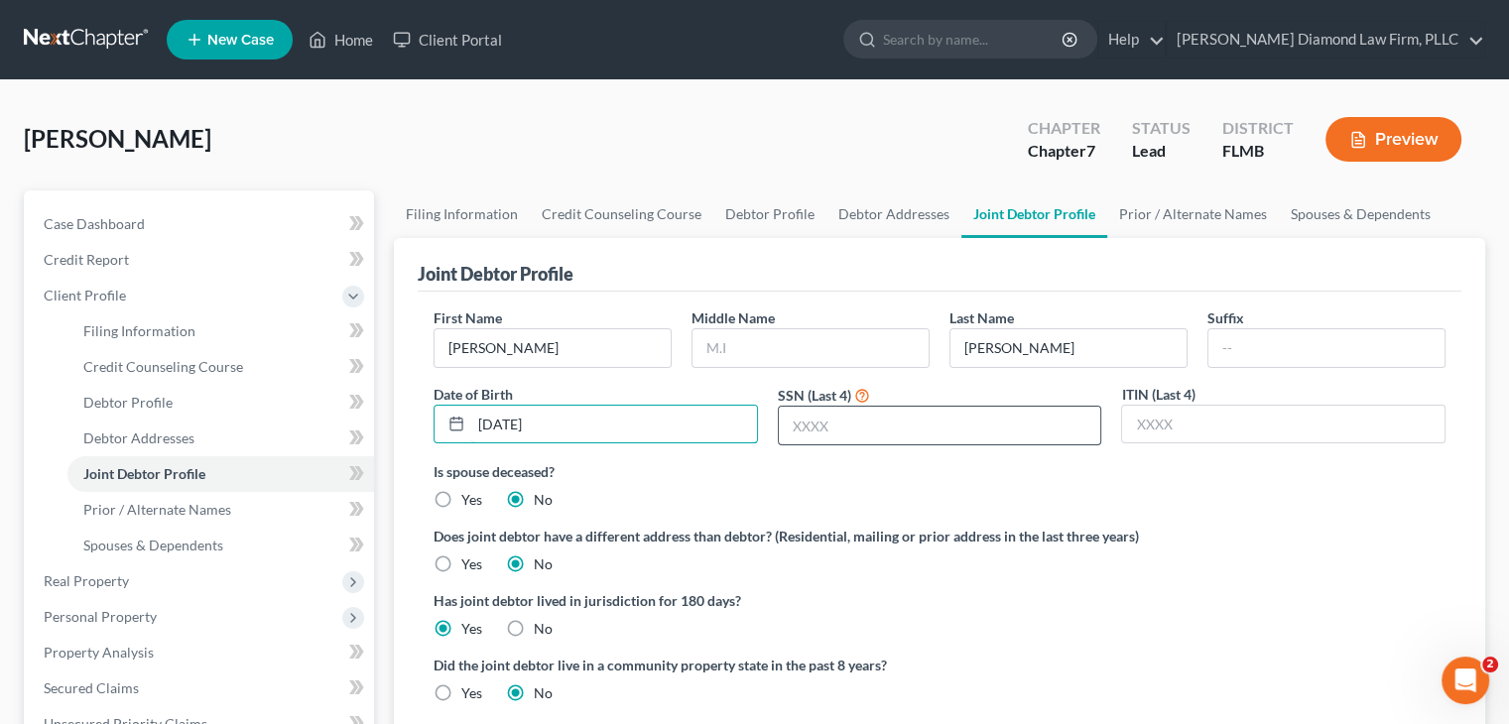
type input "[DATE]"
click at [842, 423] on input "text" at bounding box center [940, 426] width 323 height 38
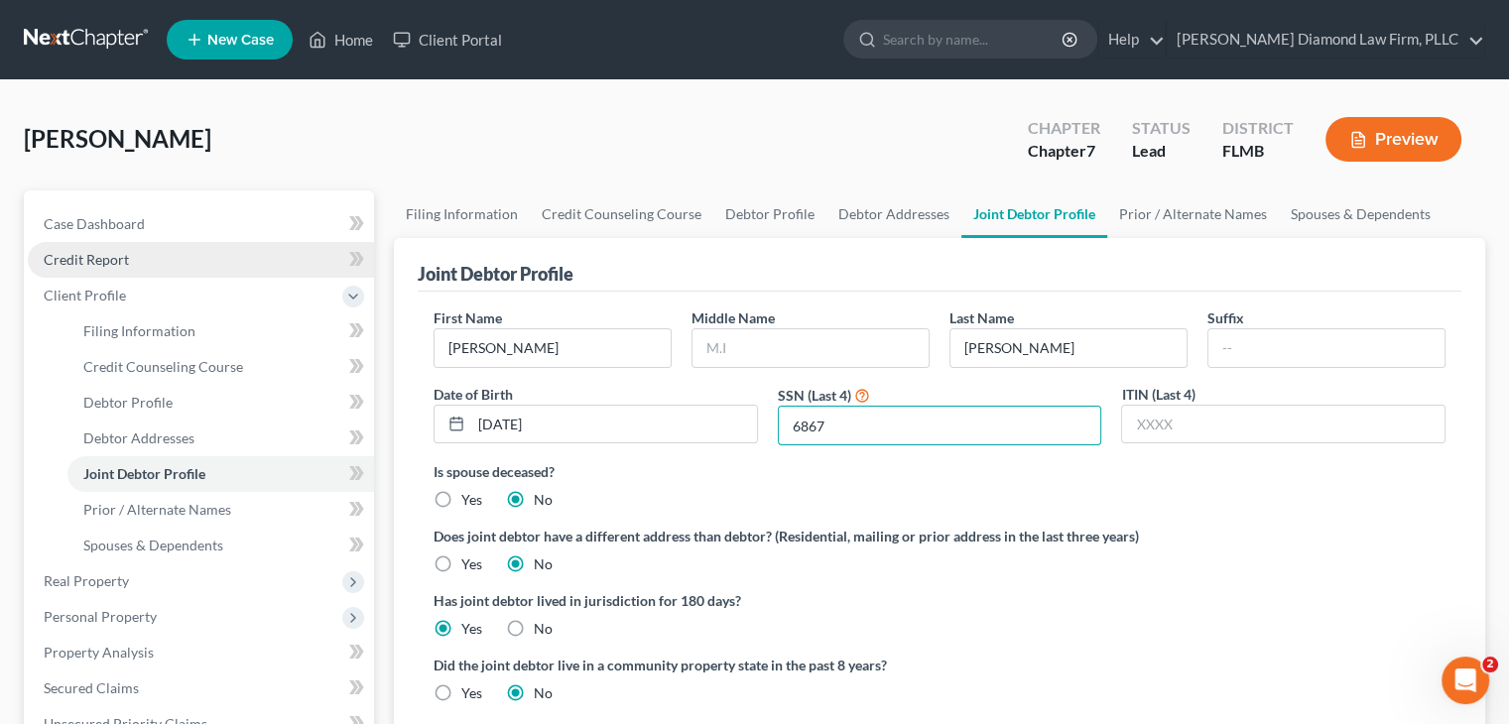
type input "6867"
click at [156, 260] on link "Credit Report" at bounding box center [201, 260] width 346 height 36
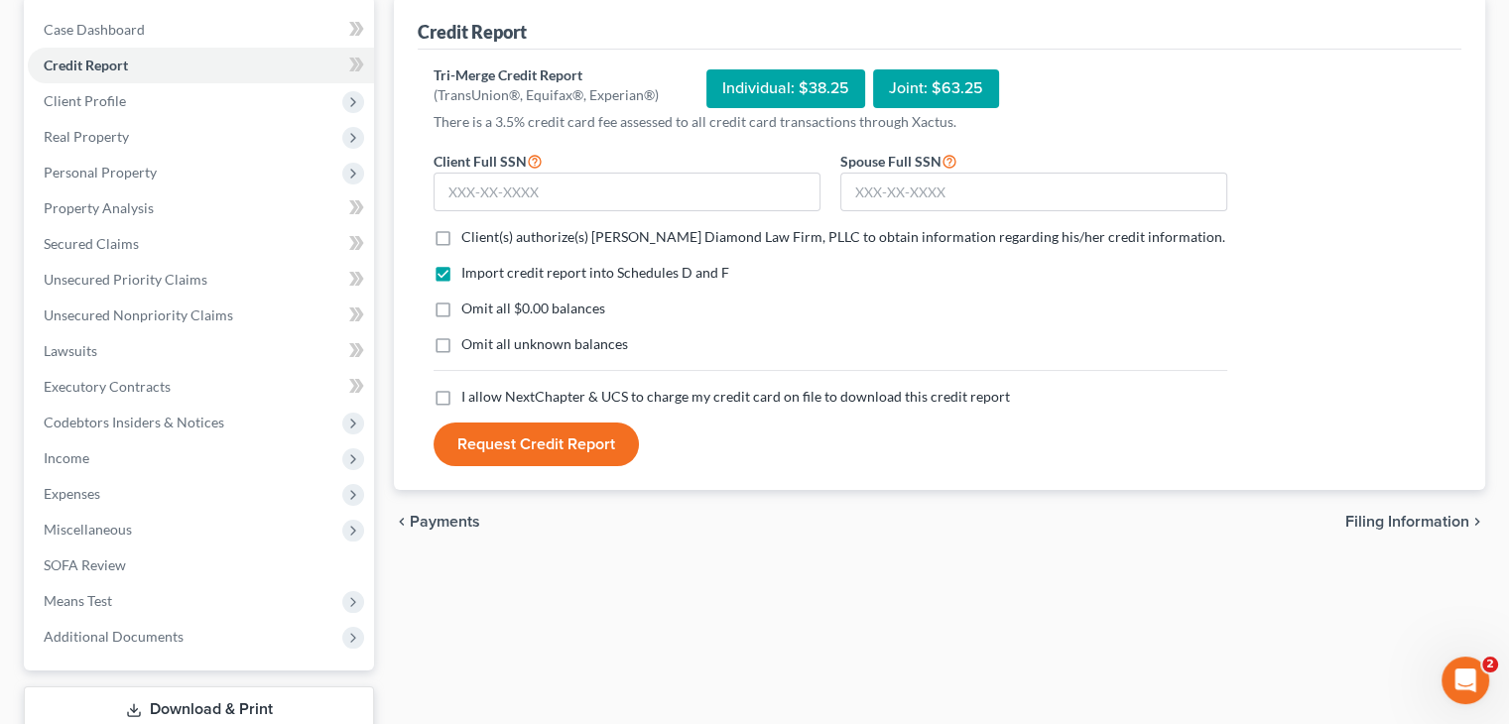
scroll to position [198, 0]
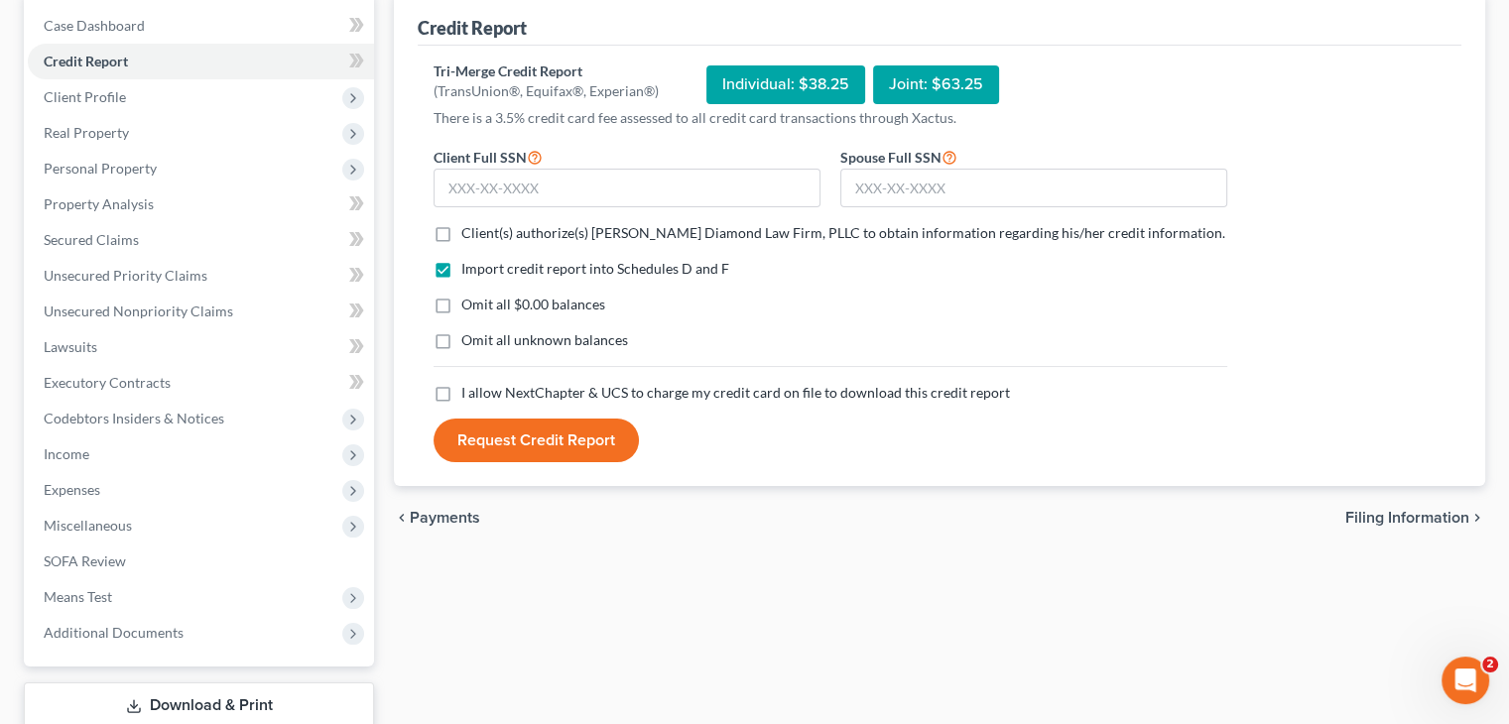
click at [461, 227] on label "Client(s) authorize(s) [PERSON_NAME] Diamond Law Firm, PLLC to obtain informati…" at bounding box center [843, 233] width 764 height 20
click at [469, 227] on input "Client(s) authorize(s) [PERSON_NAME] Diamond Law Firm, PLLC to obtain informati…" at bounding box center [475, 229] width 13 height 13
checkbox input "true"
click at [461, 396] on label "I allow NextChapter & UCS to charge my credit card on file to download this cre…" at bounding box center [735, 393] width 549 height 20
click at [469, 396] on input "I allow NextChapter & UCS to charge my credit card on file to download this cre…" at bounding box center [475, 389] width 13 height 13
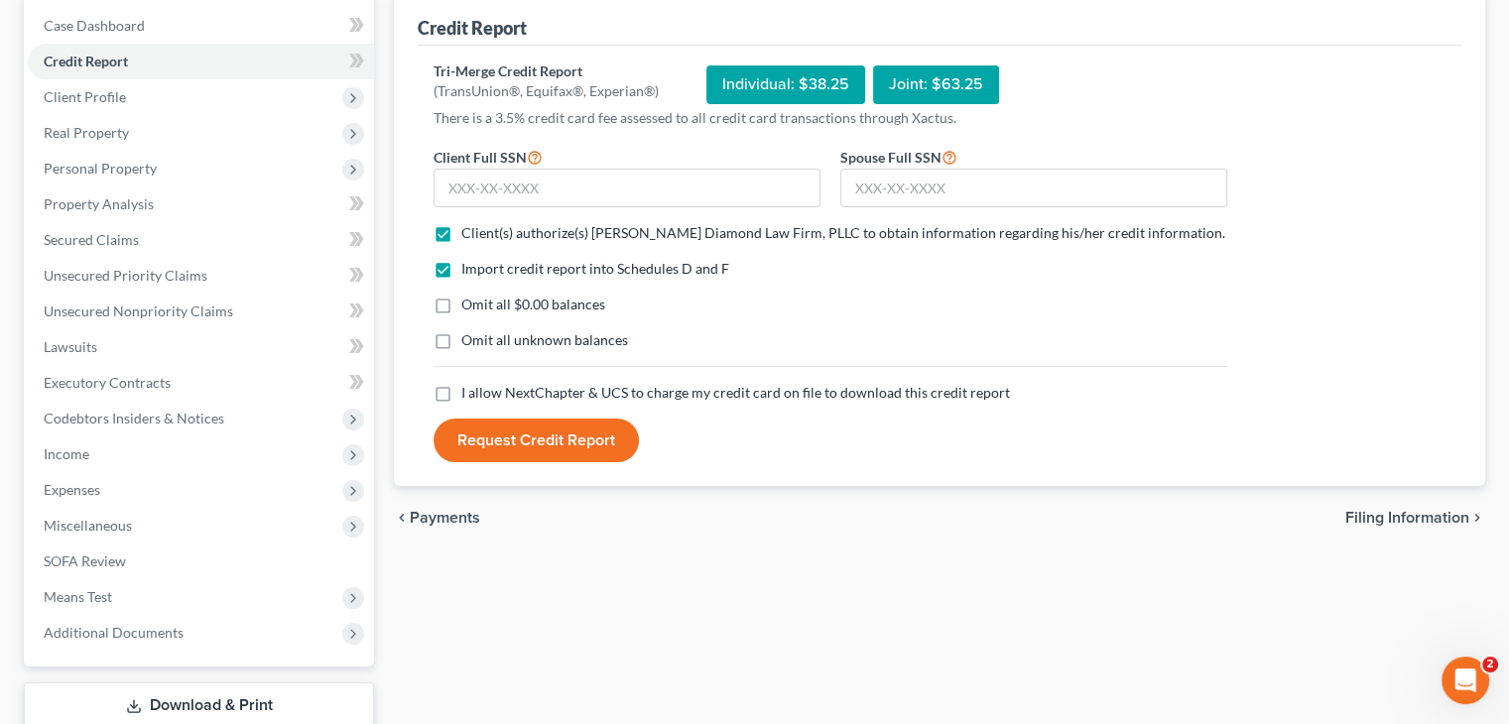
checkbox input "true"
click at [950, 180] on input "text" at bounding box center [1033, 189] width 387 height 40
paste input "592-13-6867"
type input "592-13-6867"
click at [984, 424] on div "Request Credit Report" at bounding box center [831, 441] width 814 height 44
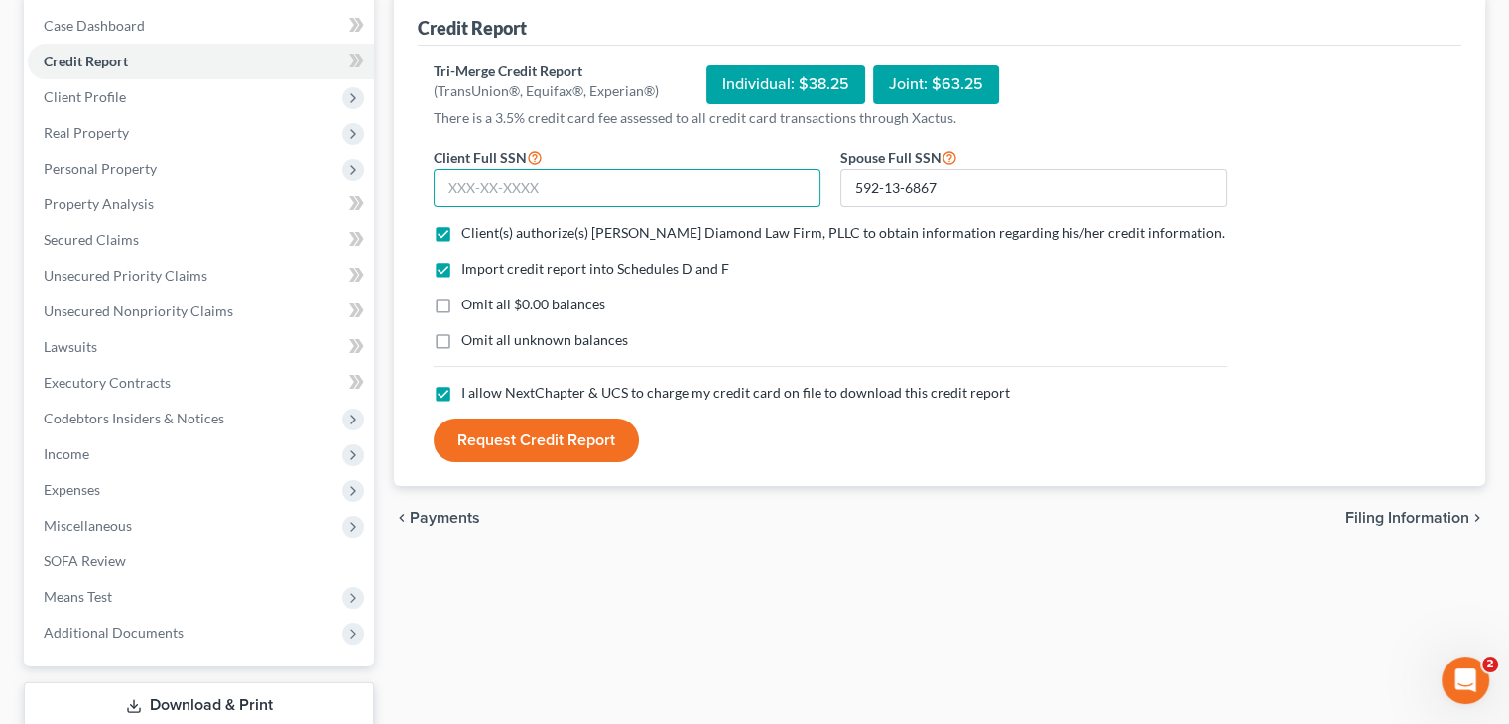
click at [508, 195] on input "text" at bounding box center [627, 189] width 387 height 40
paste input "109-82-1743"
type input "109-82-1743"
click at [560, 446] on button "Request Credit Report" at bounding box center [536, 441] width 205 height 44
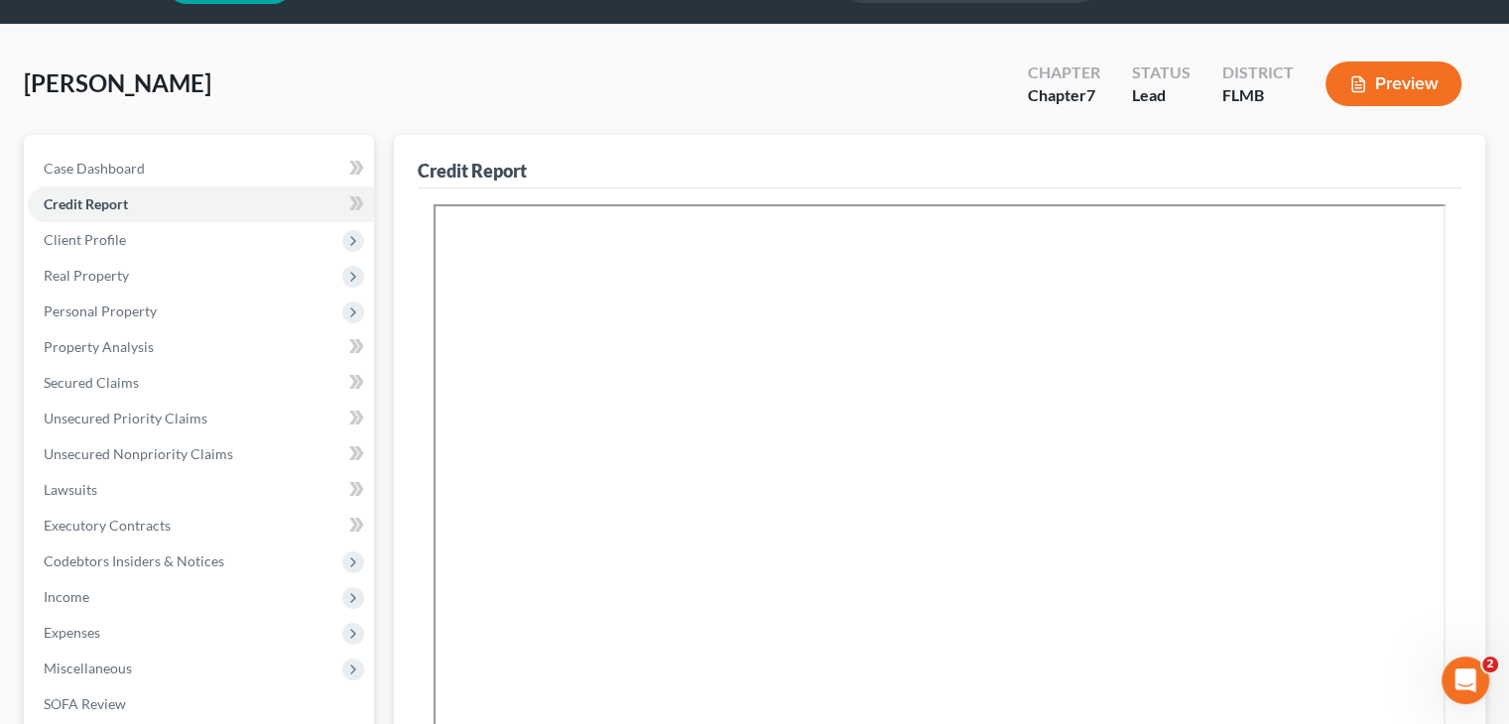
scroll to position [0, 0]
